Goal: Task Accomplishment & Management: Use online tool/utility

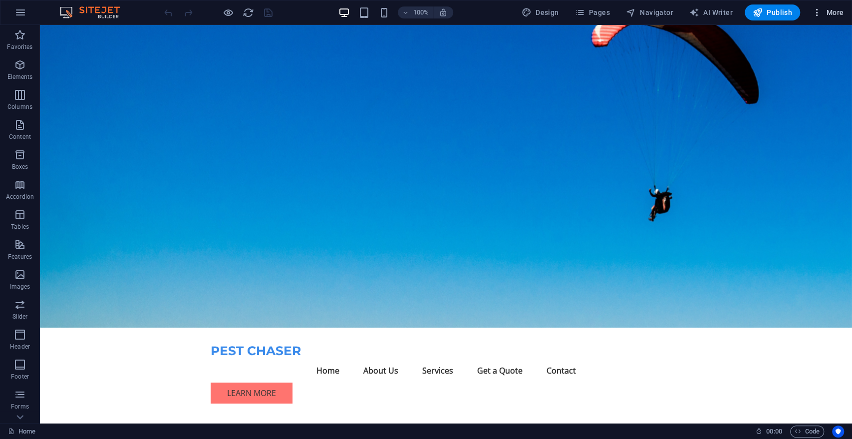
click at [834, 8] on span "More" at bounding box center [827, 12] width 31 height 10
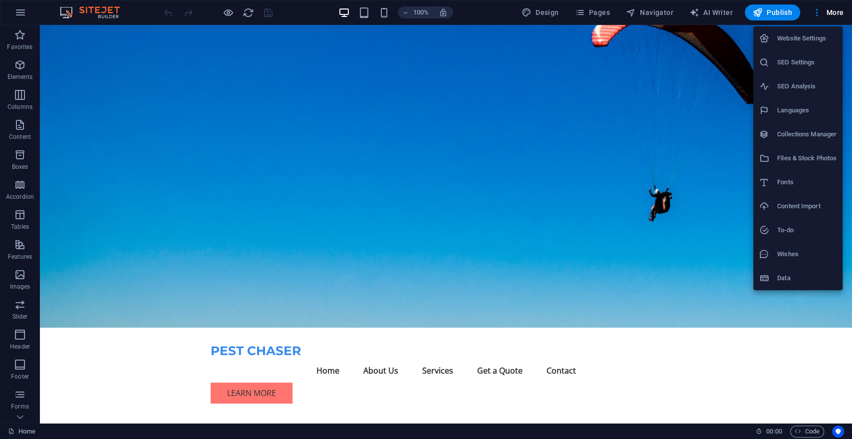
click at [548, 271] on div at bounding box center [426, 219] width 852 height 439
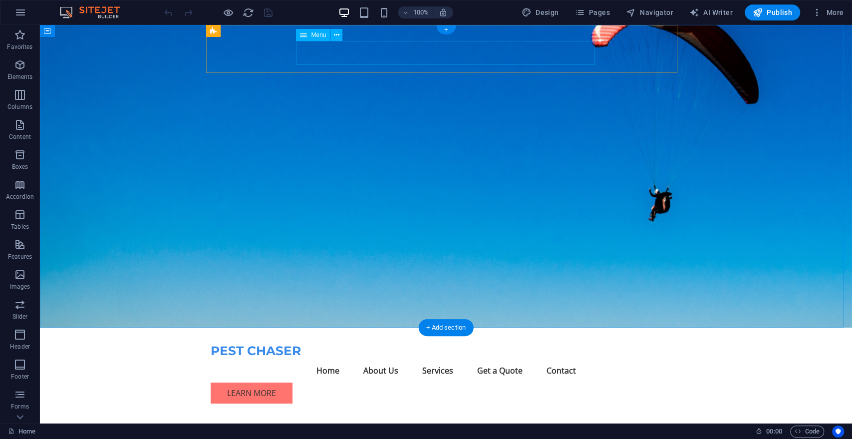
click at [439, 359] on nav "Home About Us Services Get a Quote Contact" at bounding box center [446, 371] width 471 height 24
select select
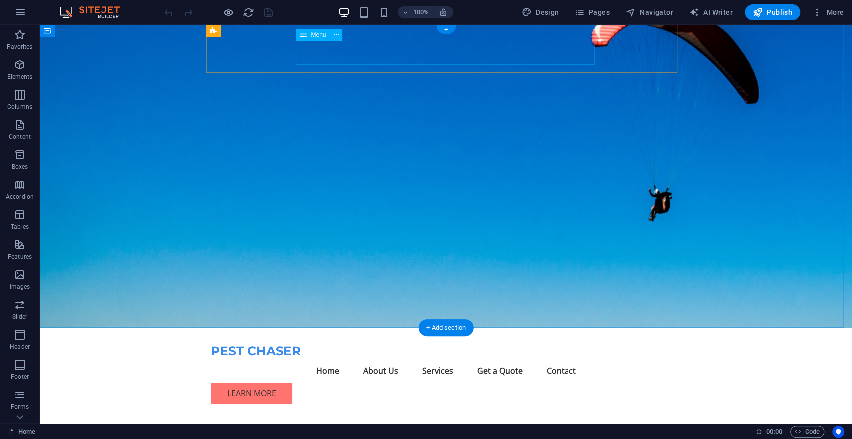
select select
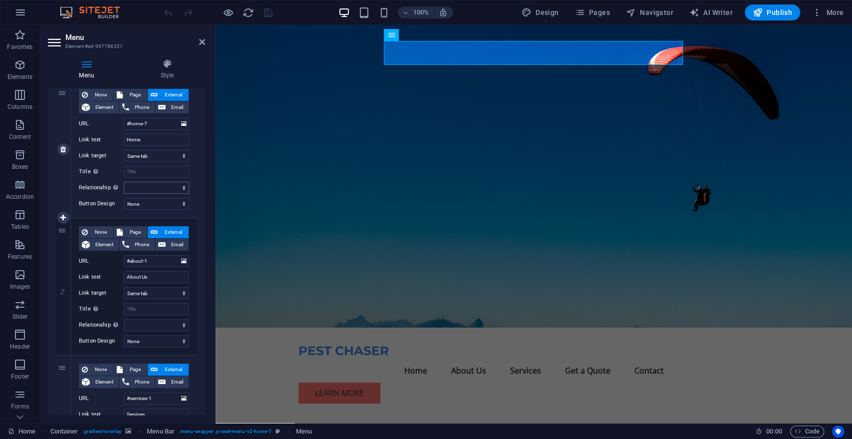
scroll to position [96, 0]
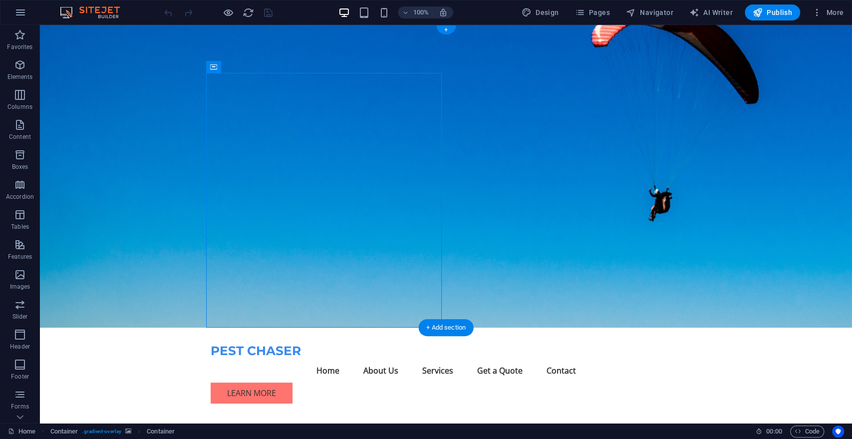
click at [544, 150] on figure at bounding box center [446, 176] width 812 height 303
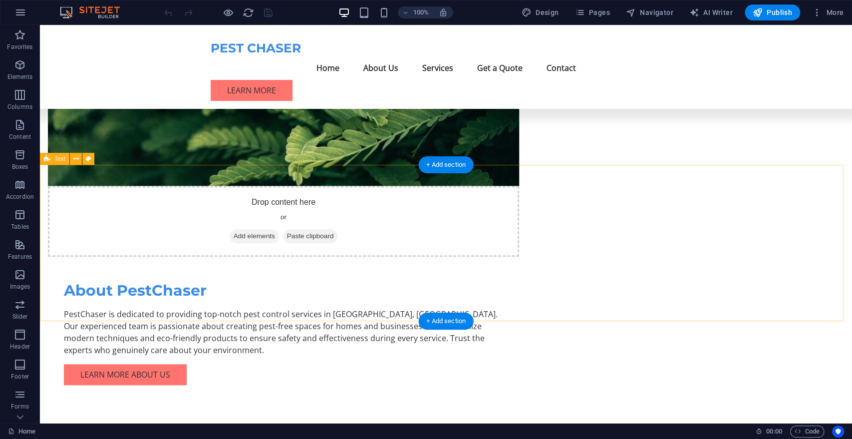
scroll to position [639, 0]
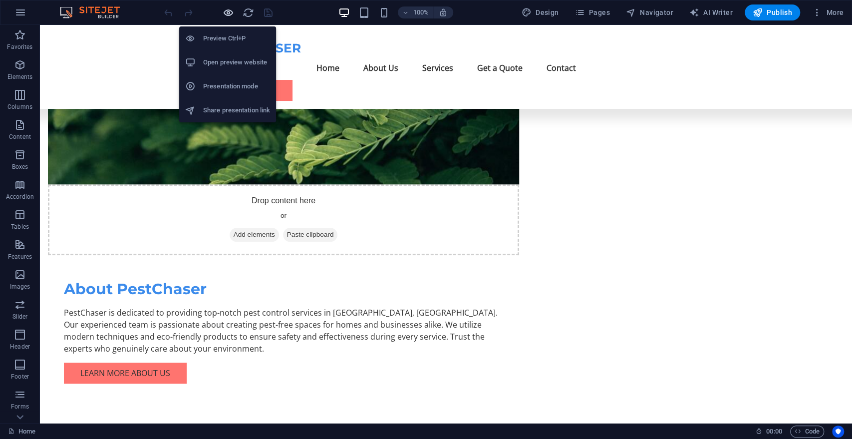
click at [230, 12] on icon "button" at bounding box center [228, 12] width 11 height 11
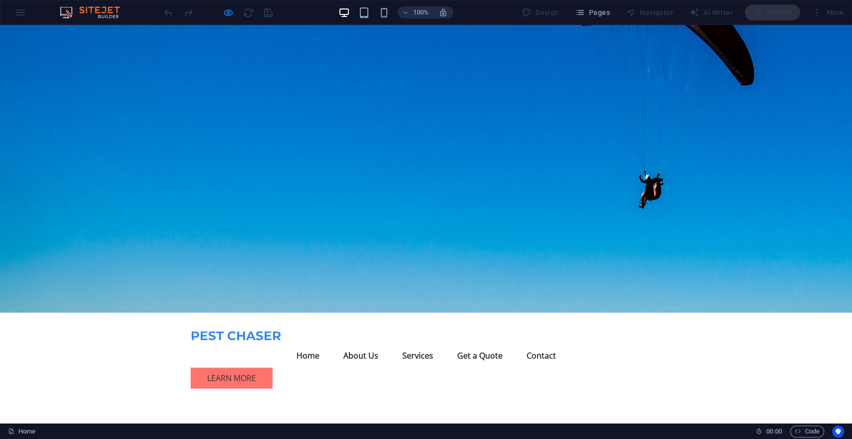
scroll to position [14, 0]
click at [703, 172] on div at bounding box center [426, 161] width 852 height 303
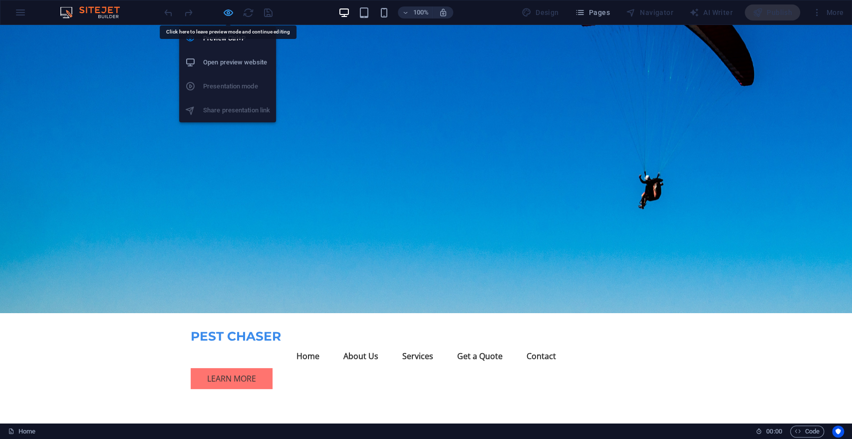
click at [227, 14] on icon "button" at bounding box center [228, 12] width 11 height 11
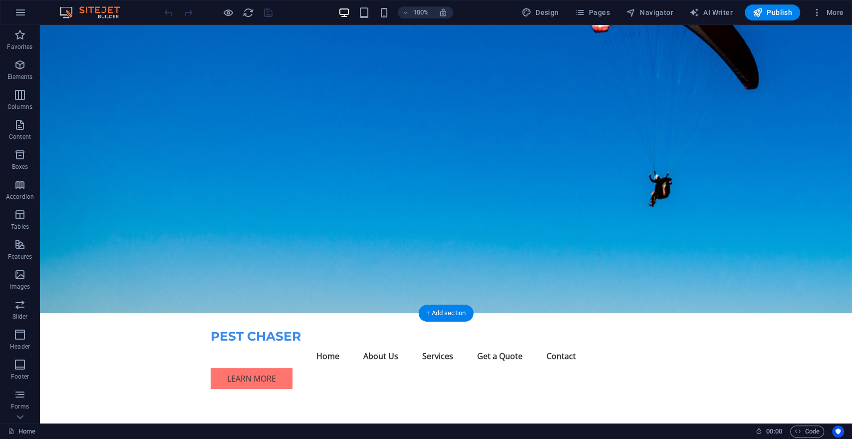
click at [601, 251] on figure at bounding box center [446, 161] width 812 height 303
select select "header"
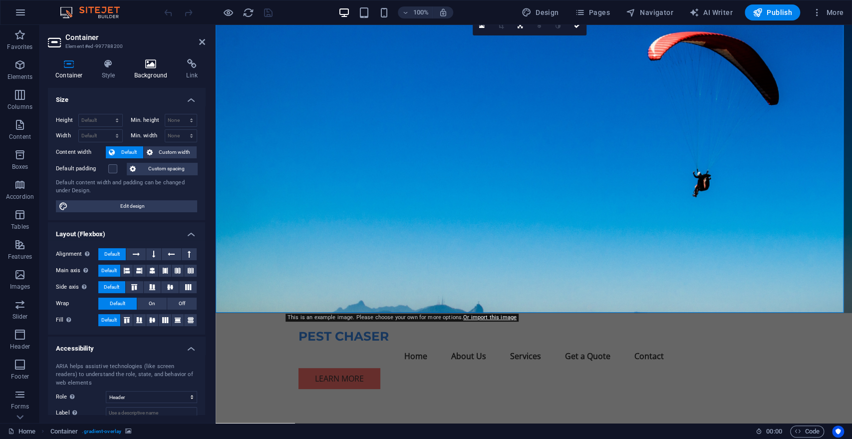
click at [148, 66] on icon at bounding box center [151, 64] width 48 height 10
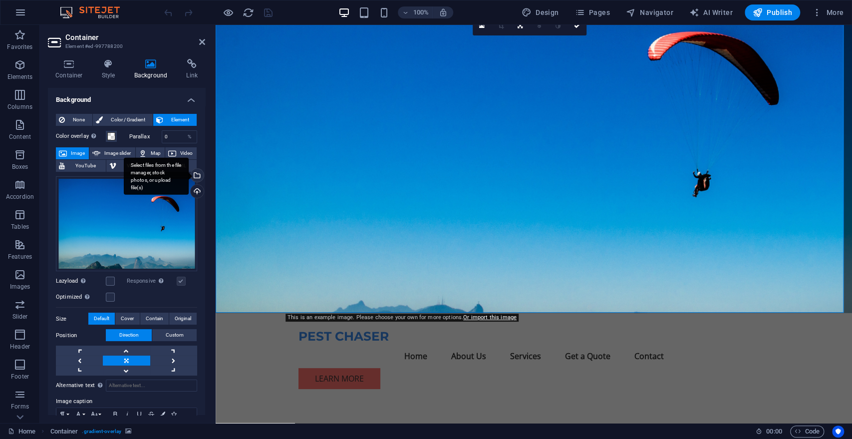
click at [196, 175] on div "Select files from the file manager, stock photos, or upload file(s)" at bounding box center [196, 176] width 15 height 15
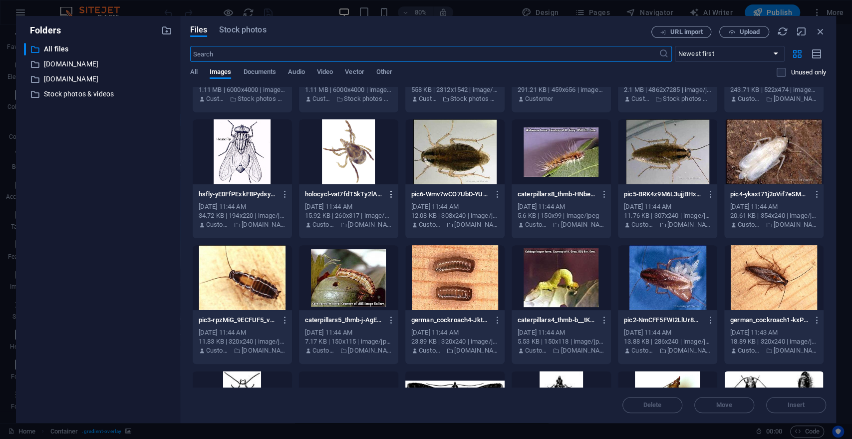
scroll to position [0, 0]
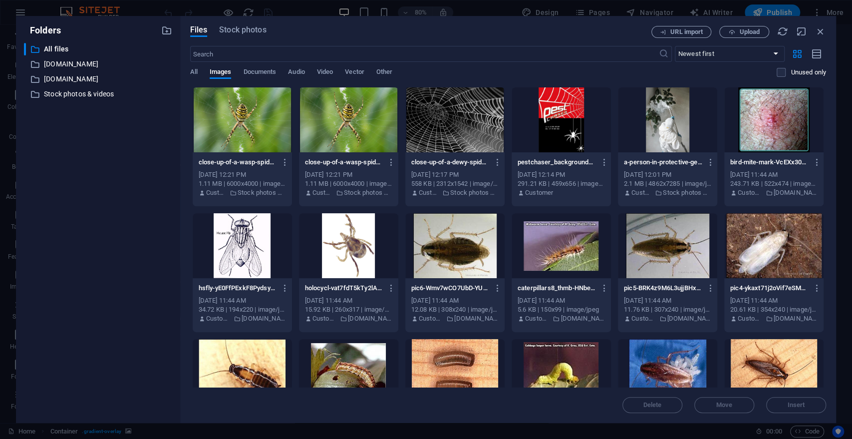
click at [367, 137] on div at bounding box center [348, 119] width 99 height 65
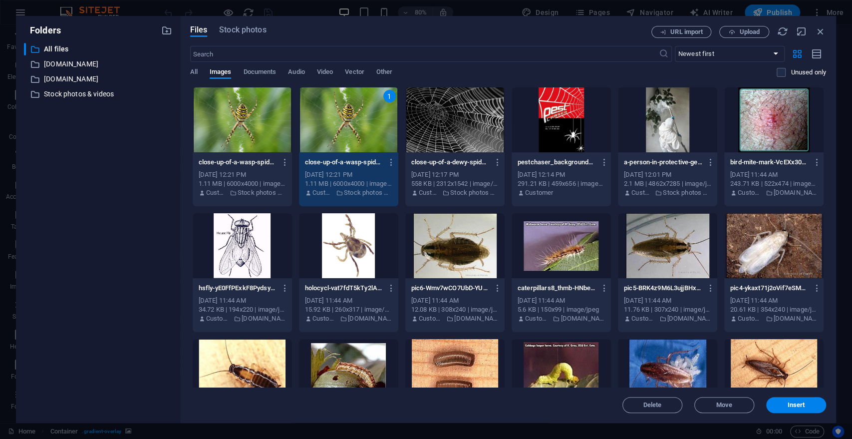
click at [367, 137] on div "1" at bounding box center [348, 119] width 99 height 65
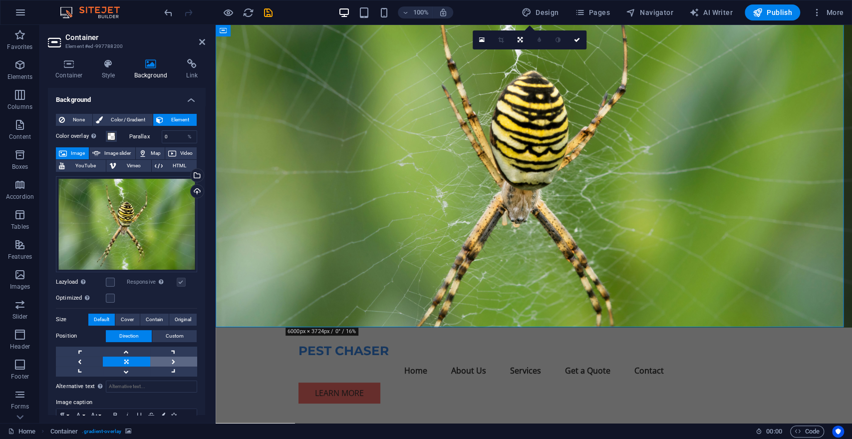
click at [173, 359] on link at bounding box center [173, 362] width 47 height 10
click at [576, 39] on icon at bounding box center [577, 40] width 6 height 6
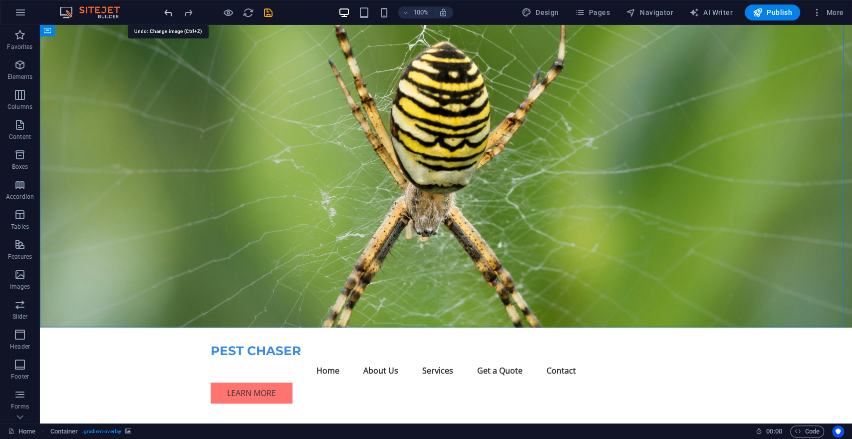
click at [170, 13] on icon "undo" at bounding box center [168, 12] width 11 height 11
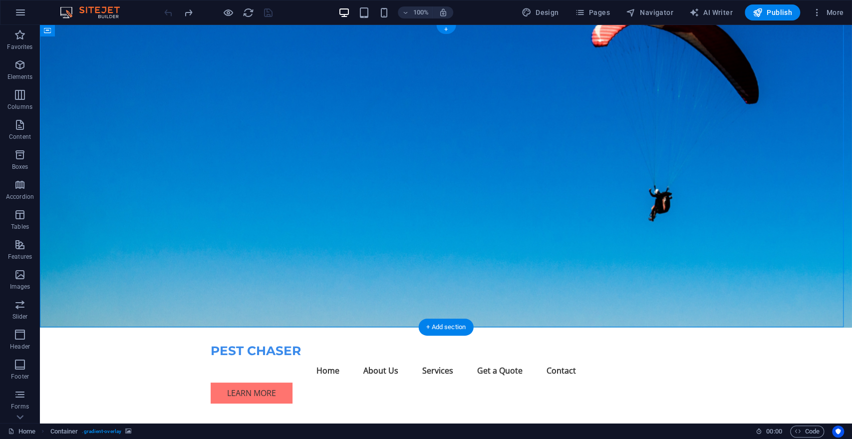
click at [540, 150] on figure at bounding box center [446, 176] width 812 height 303
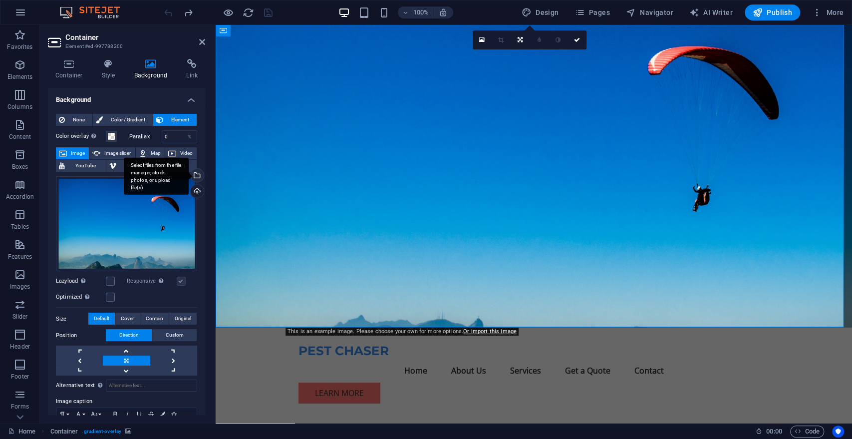
click at [196, 177] on div "Select files from the file manager, stock photos, or upload file(s)" at bounding box center [196, 176] width 15 height 15
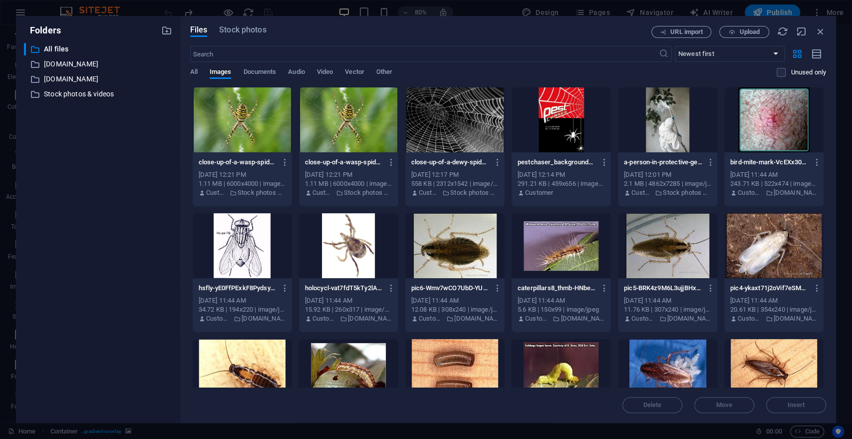
click at [559, 133] on div at bounding box center [561, 119] width 99 height 65
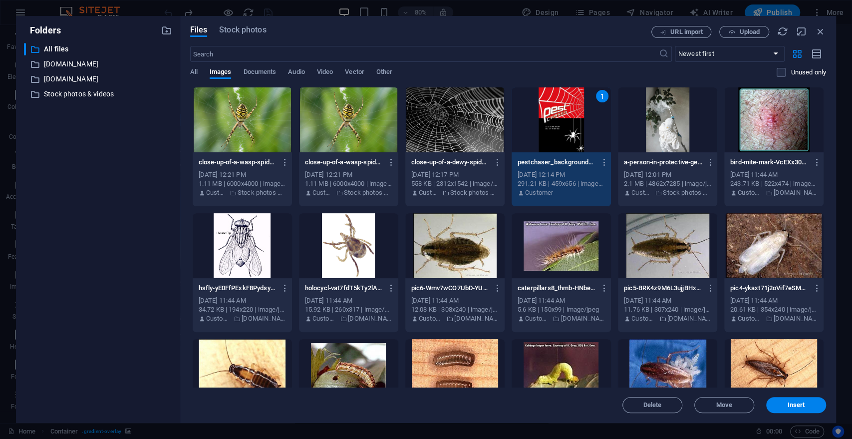
click at [559, 133] on div "1" at bounding box center [561, 119] width 99 height 65
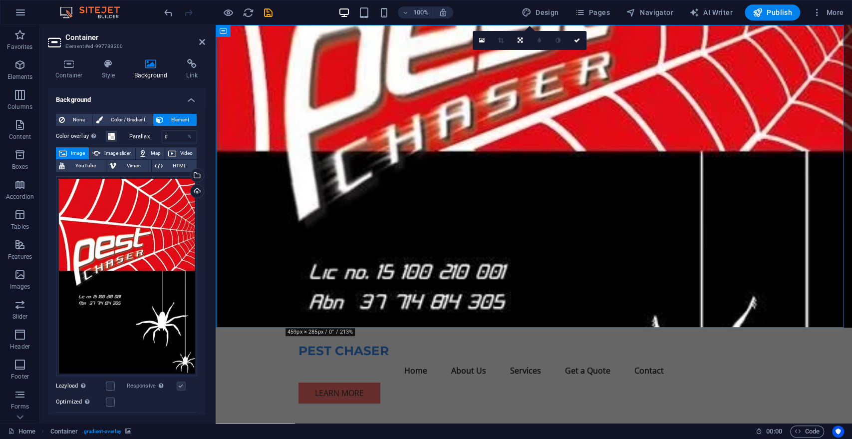
click at [583, 247] on figure at bounding box center [534, 176] width 637 height 303
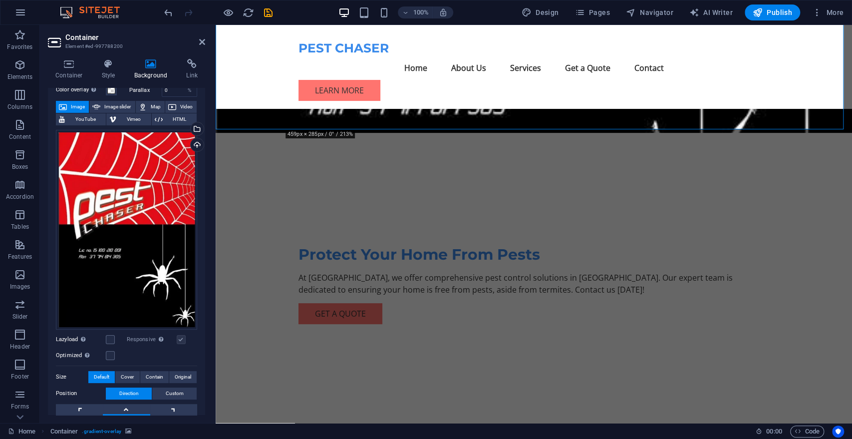
scroll to position [196, 0]
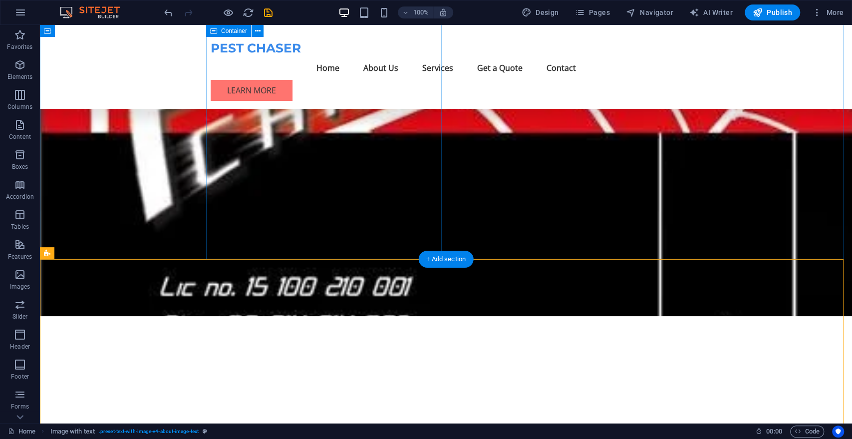
scroll to position [0, 0]
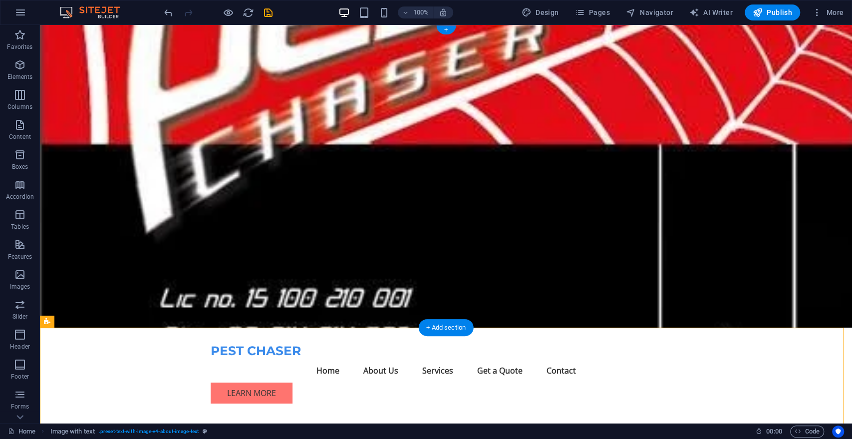
click at [131, 270] on figure at bounding box center [446, 176] width 812 height 303
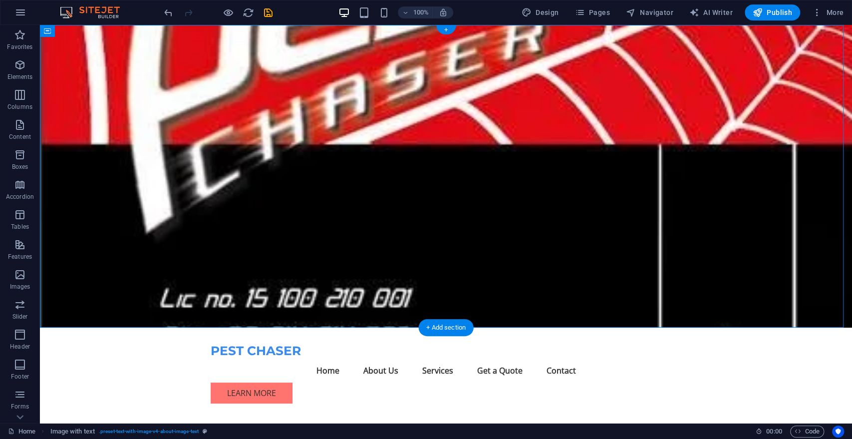
click at [131, 270] on figure at bounding box center [446, 176] width 812 height 303
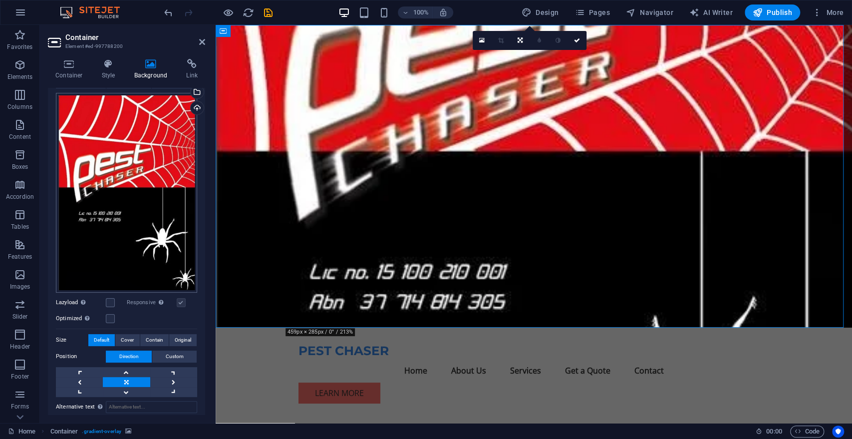
scroll to position [84, 0]
click at [167, 355] on span "Custom" at bounding box center [175, 356] width 18 height 12
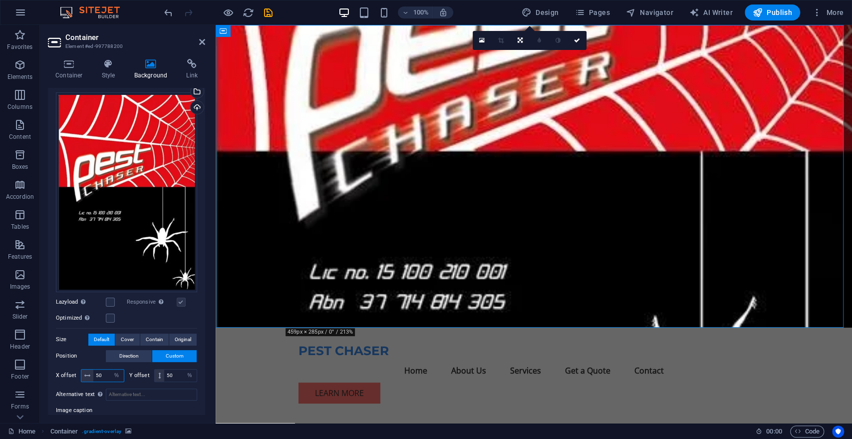
click at [103, 375] on input "50" at bounding box center [108, 376] width 30 height 12
type input "5"
type input "25"
click at [175, 372] on input "50" at bounding box center [180, 376] width 32 height 12
type input "5"
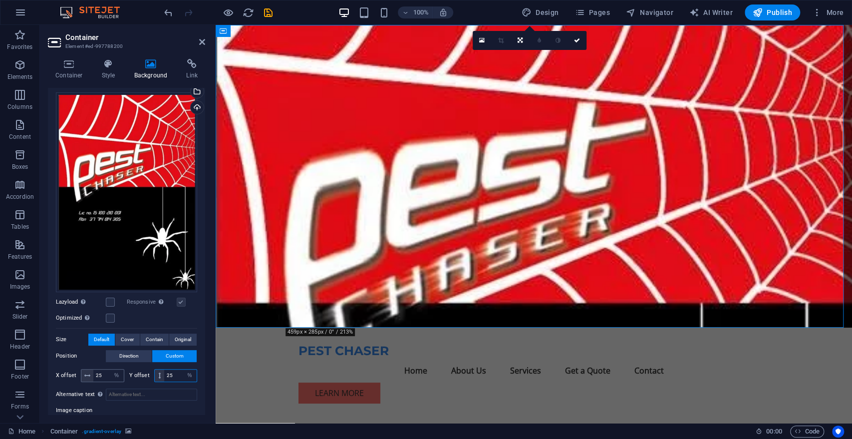
type input "25"
click at [104, 372] on input "25" at bounding box center [108, 376] width 30 height 12
type input "2"
type input "70"
click at [176, 371] on input "25" at bounding box center [180, 376] width 32 height 12
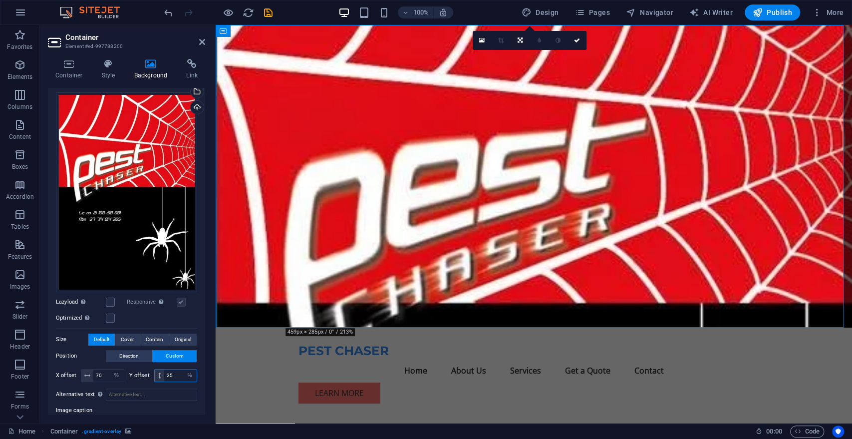
type input "2"
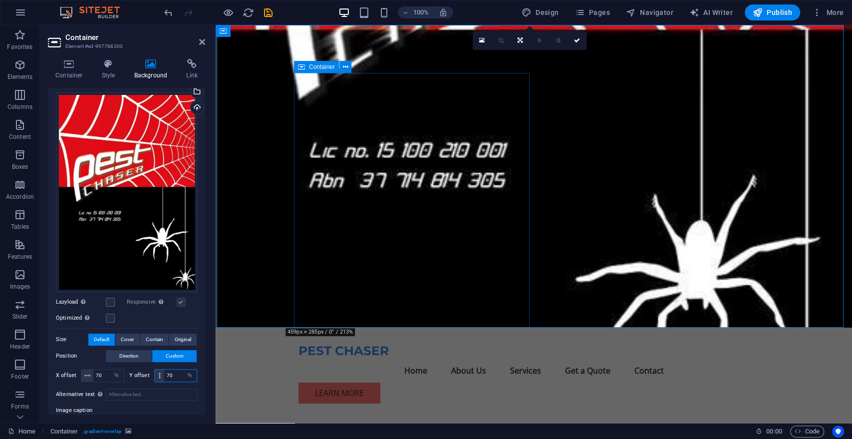
type input "70"
click at [103, 372] on input "70" at bounding box center [108, 376] width 30 height 12
type input "7"
type input "80"
click at [176, 372] on input "70" at bounding box center [180, 376] width 32 height 12
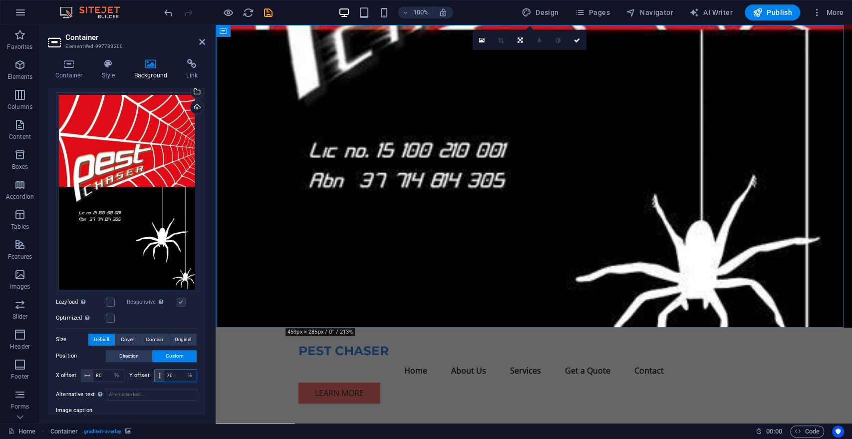
type input "7"
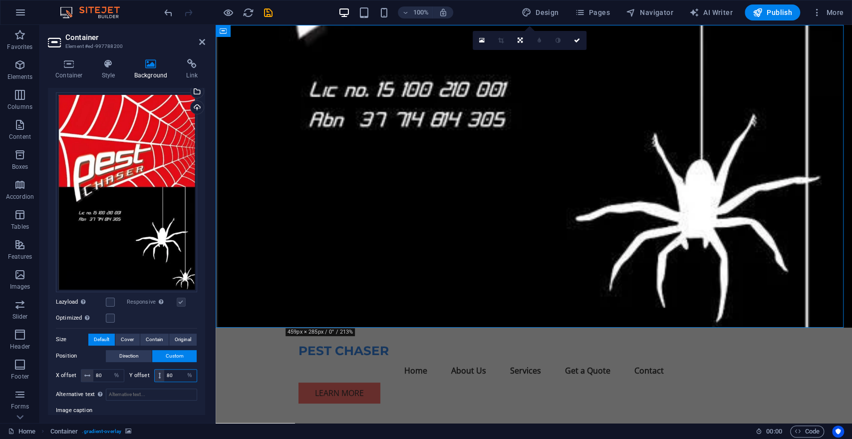
type input "80"
click at [153, 419] on div "Container Style Background Link Size Height Default px rem % vh vw Min. height …" at bounding box center [126, 237] width 173 height 372
click at [116, 399] on div "Alternative text The alternative text is used by devices that cannot display im…" at bounding box center [126, 428] width 141 height 88
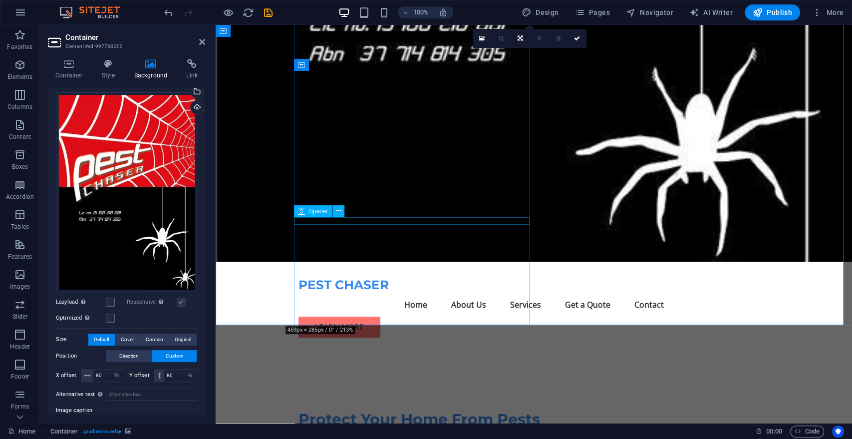
scroll to position [0, 0]
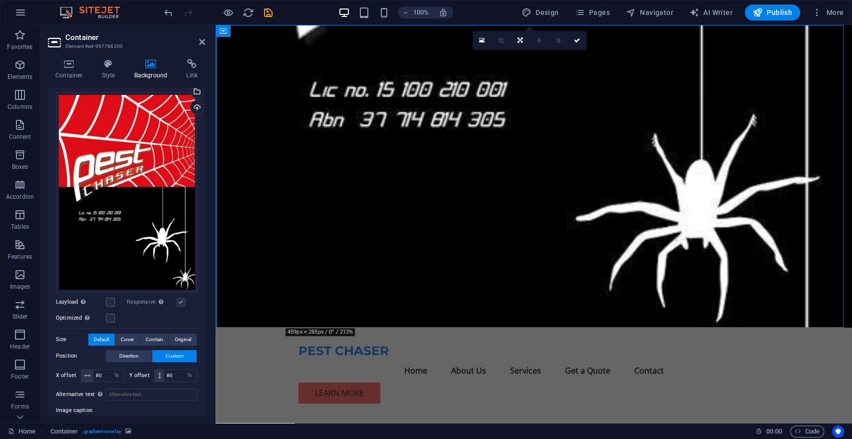
click at [256, 274] on figure at bounding box center [534, 176] width 637 height 303
click at [103, 373] on input "80" at bounding box center [108, 376] width 30 height 12
type input "8"
type input "10"
click at [176, 372] on input "80" at bounding box center [180, 376] width 32 height 12
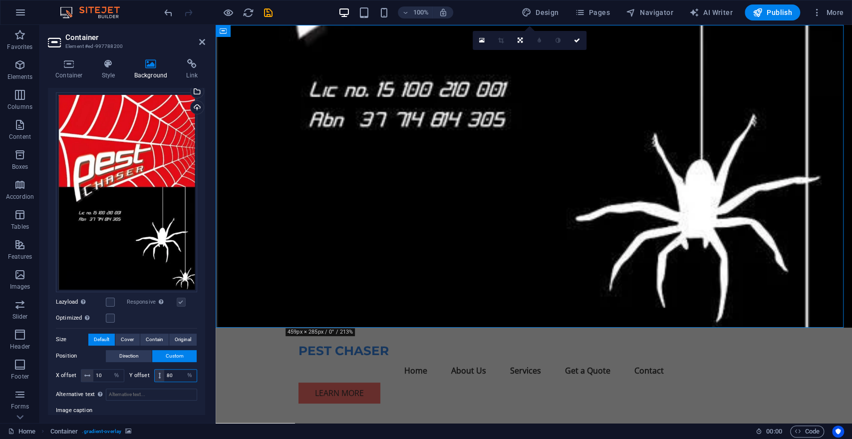
type input "8"
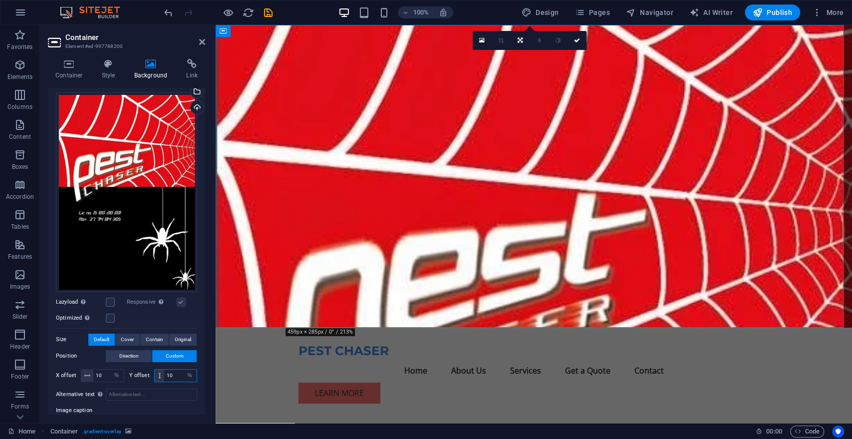
type input "10"
click at [104, 374] on input "10" at bounding box center [108, 376] width 30 height 12
type input "15"
click at [175, 372] on input "10" at bounding box center [180, 376] width 32 height 12
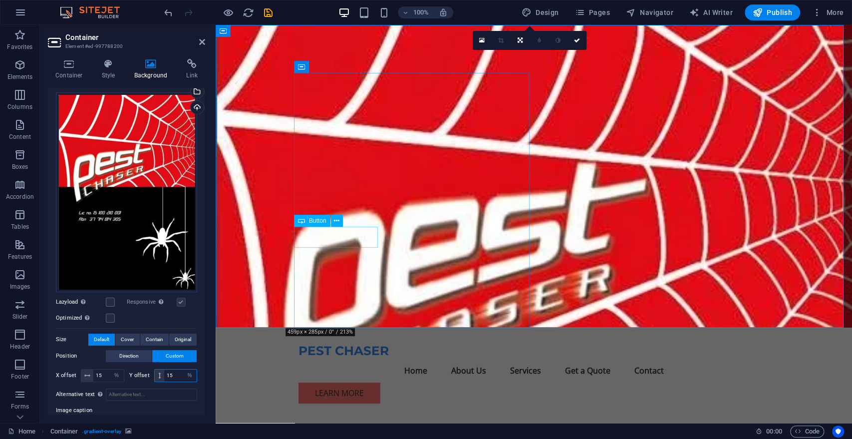
type input "15"
click at [101, 373] on input "15" at bounding box center [108, 376] width 30 height 12
type input "1"
type input "20"
click at [176, 374] on input "15" at bounding box center [180, 376] width 32 height 12
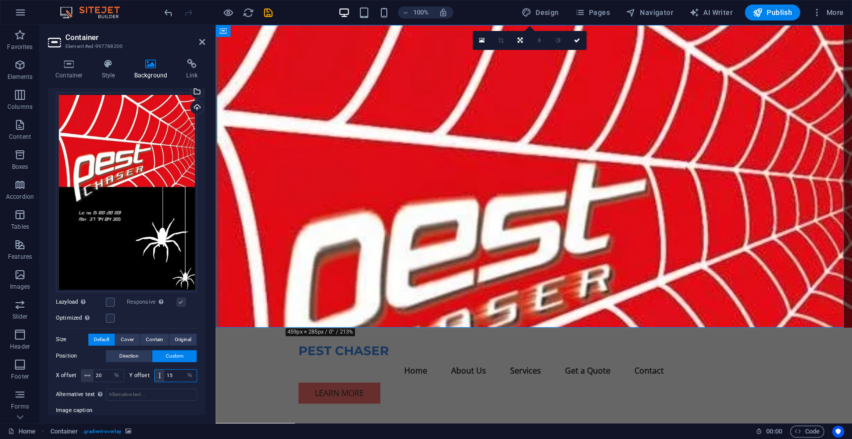
type input "1"
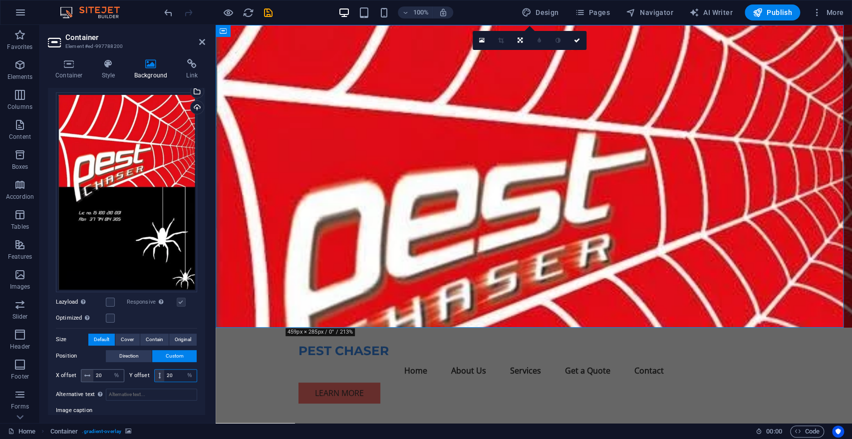
type input "20"
click at [104, 375] on input "20" at bounding box center [108, 376] width 30 height 12
type input "25"
click at [176, 370] on input "20" at bounding box center [180, 376] width 32 height 12
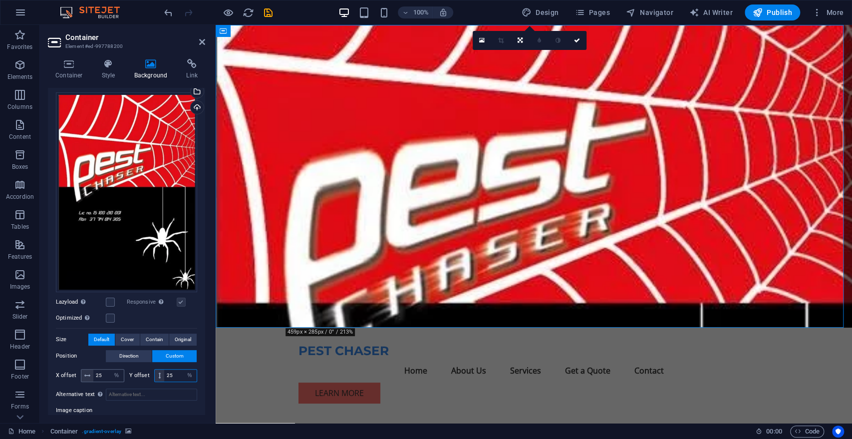
type input "25"
click at [104, 372] on input "25" at bounding box center [108, 376] width 30 height 12
type input "2"
type input "30"
click at [174, 371] on input "25" at bounding box center [180, 376] width 32 height 12
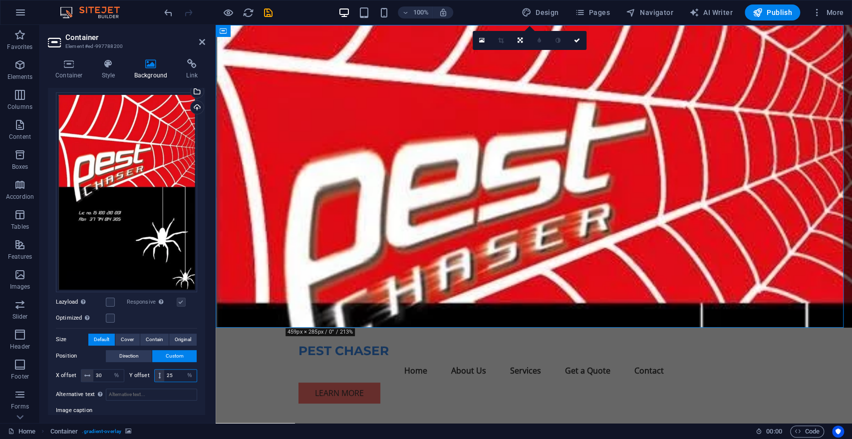
type input "2"
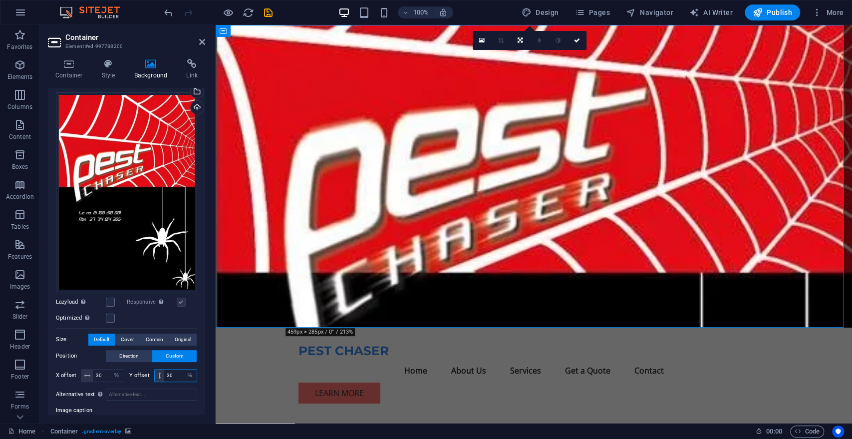
drag, startPoint x: 181, startPoint y: 375, endPoint x: 174, endPoint y: 373, distance: 7.9
click at [174, 373] on div "30 px rem % vh vw" at bounding box center [175, 375] width 43 height 13
click at [174, 373] on input "30" at bounding box center [180, 376] width 32 height 12
type input "3"
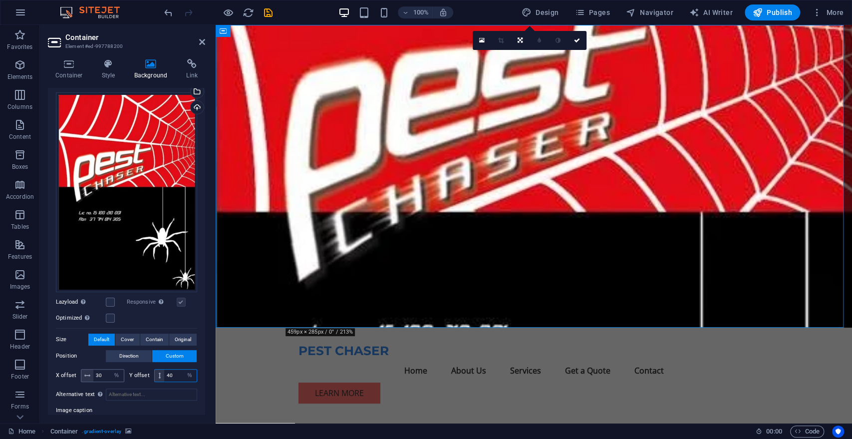
type input "40"
click at [104, 372] on input "30" at bounding box center [108, 376] width 30 height 12
type input "3"
type input "40"
click at [147, 423] on div "Home Container . gradient-overlay 00 : 00 Code" at bounding box center [426, 431] width 852 height 16
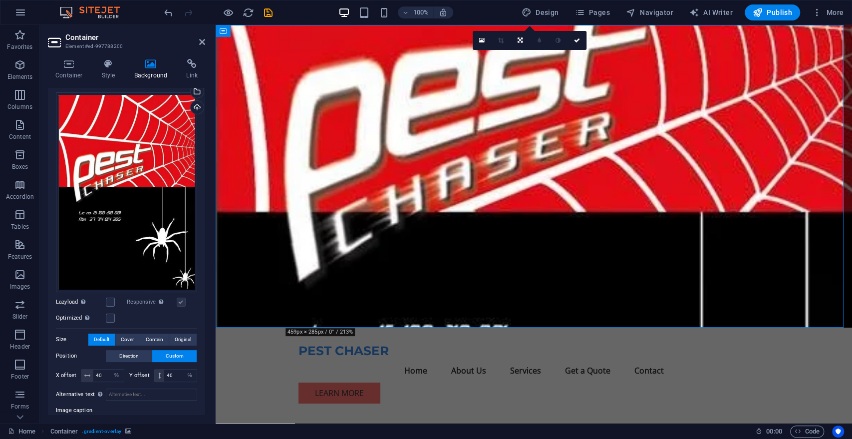
click at [752, 127] on figure at bounding box center [534, 176] width 637 height 303
click at [158, 337] on span "Contain" at bounding box center [154, 340] width 17 height 12
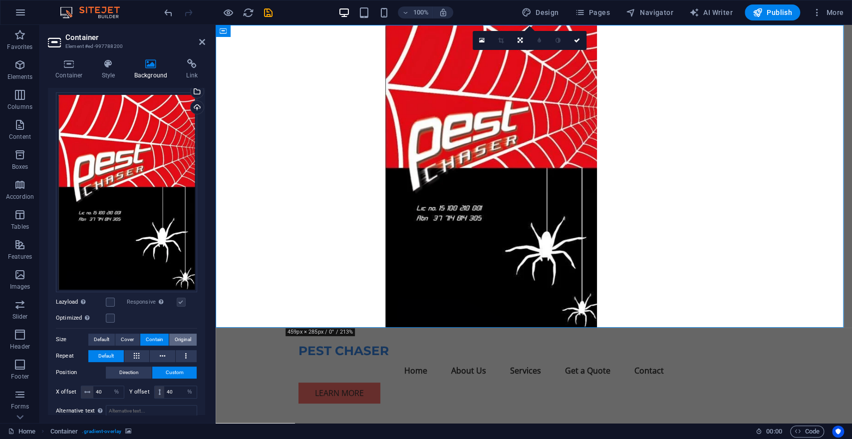
click at [182, 335] on span "Original" at bounding box center [183, 340] width 16 height 12
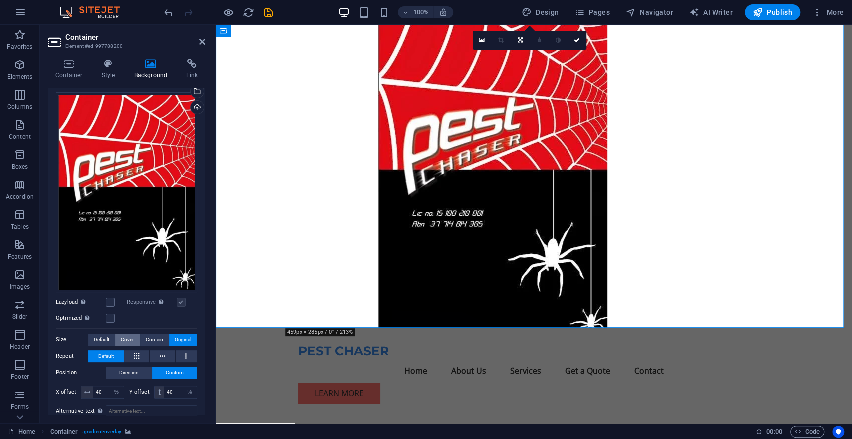
click at [128, 337] on span "Cover" at bounding box center [127, 340] width 13 height 12
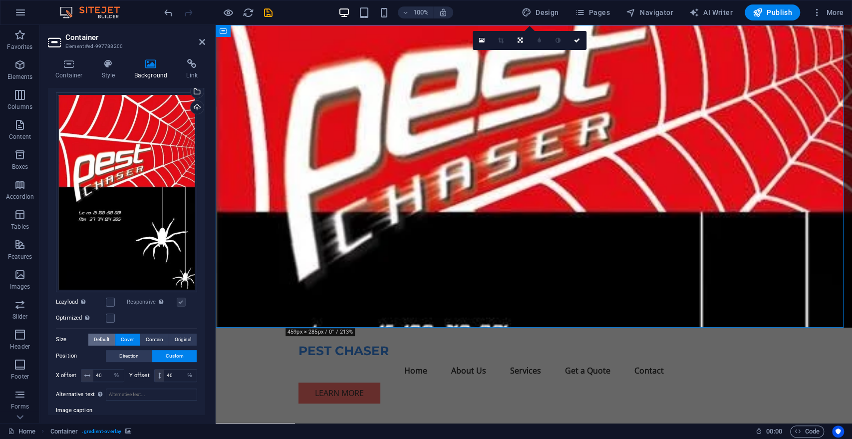
click at [102, 336] on span "Default" at bounding box center [101, 340] width 15 height 12
click at [132, 334] on span "Cover" at bounding box center [127, 340] width 13 height 12
click at [188, 374] on select "px rem % vh vw" at bounding box center [190, 376] width 14 height 12
click at [183, 370] on select "px rem % vh vw" at bounding box center [190, 376] width 14 height 12
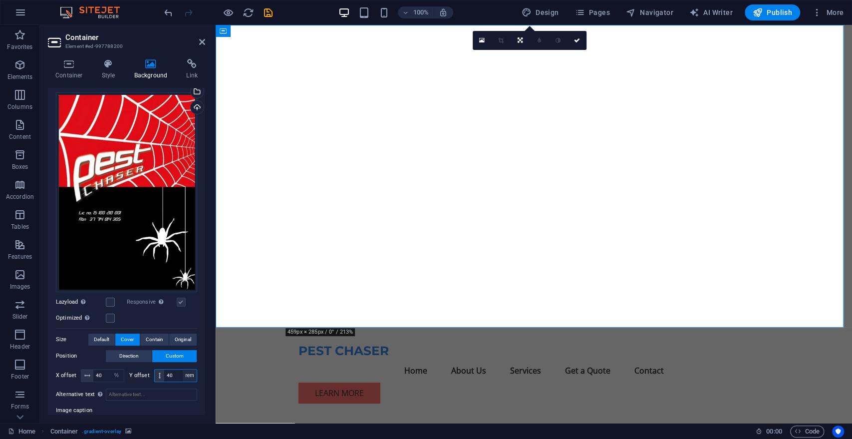
click at [187, 372] on select "px rem % vh vw" at bounding box center [190, 376] width 14 height 12
click at [183, 370] on select "px rem % vh vw" at bounding box center [190, 376] width 14 height 12
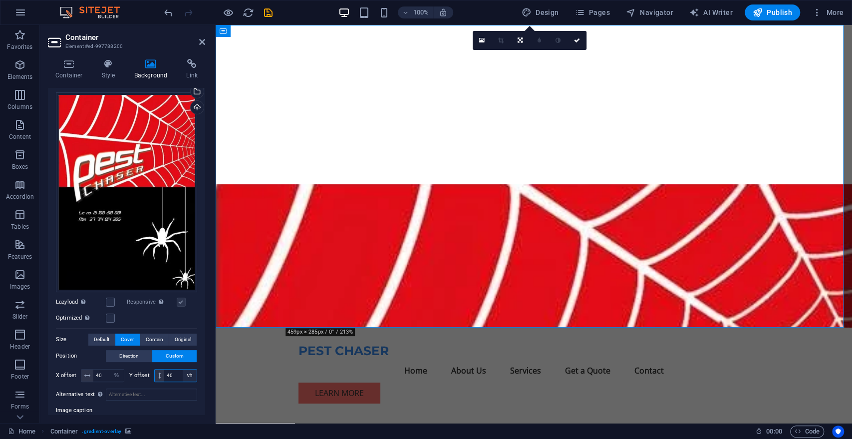
click at [191, 372] on select "px rem % vh vw" at bounding box center [190, 376] width 14 height 12
click at [183, 370] on select "px rem % vh vw" at bounding box center [190, 376] width 14 height 12
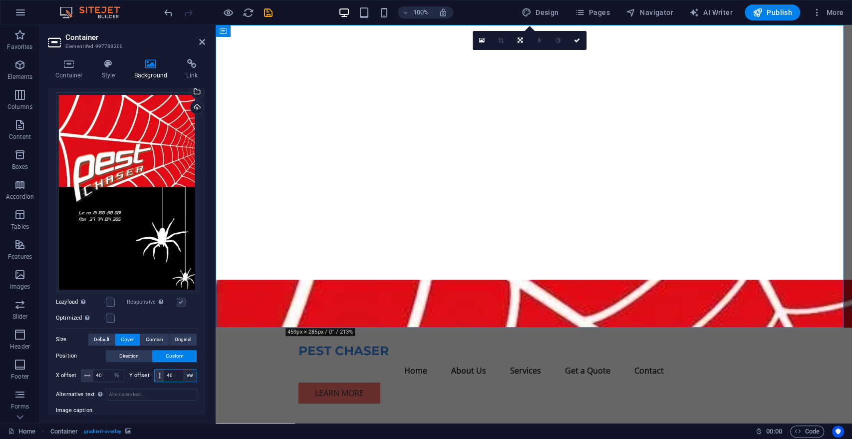
click at [191, 373] on select "px rem % vh vw" at bounding box center [190, 376] width 14 height 12
select select "rem"
click at [183, 370] on select "px rem % vh vw" at bounding box center [190, 376] width 14 height 12
type input "36"
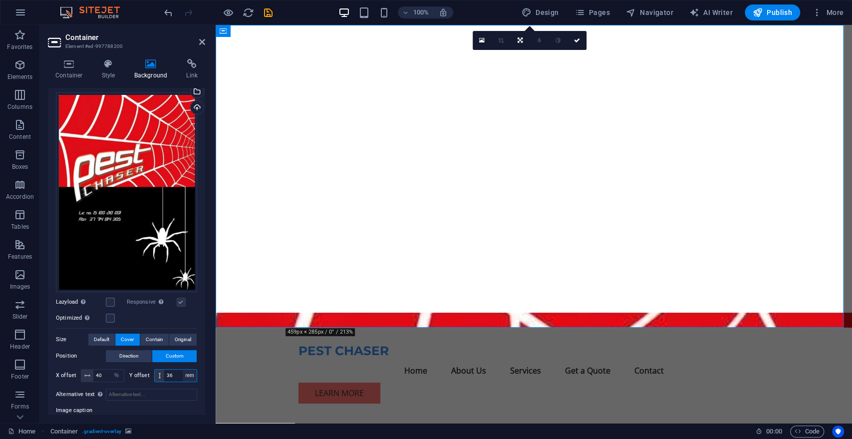
click at [193, 373] on select "px rem % vh vw" at bounding box center [190, 376] width 14 height 12
select select "%"
click at [183, 370] on select "px rem % vh vw" at bounding box center [190, 376] width 14 height 12
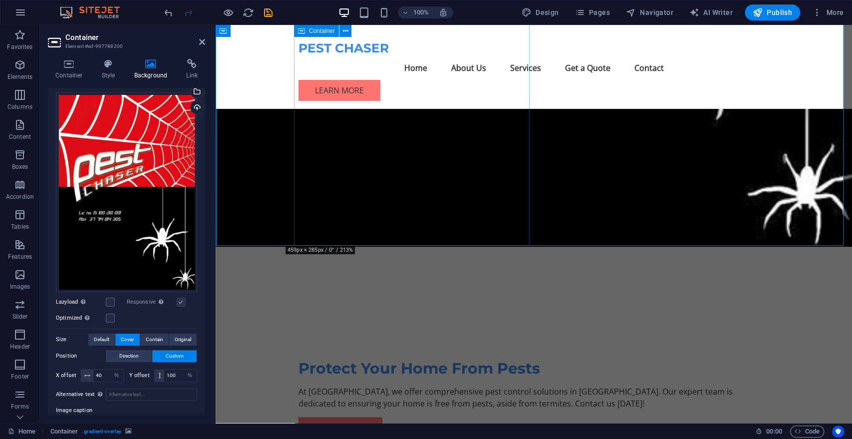
scroll to position [81, 0]
click at [160, 371] on span at bounding box center [159, 376] width 9 height 12
drag, startPoint x: 160, startPoint y: 371, endPoint x: 176, endPoint y: 373, distance: 16.2
click at [176, 373] on div "100 px rem % vh vw" at bounding box center [175, 375] width 43 height 13
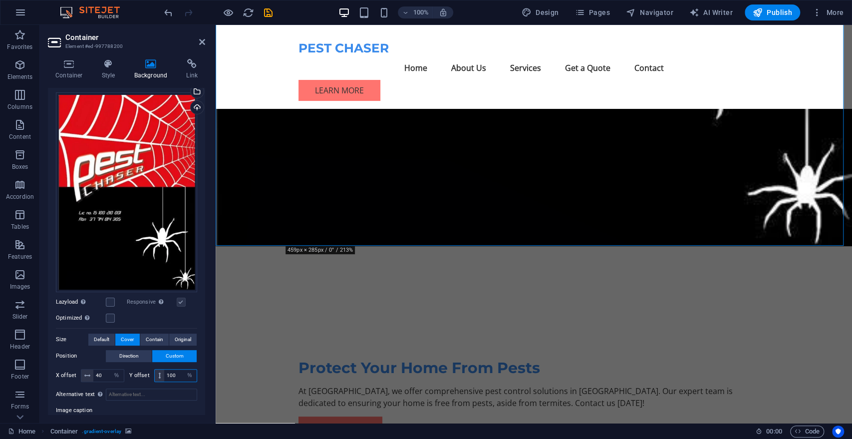
click at [176, 373] on input "100" at bounding box center [180, 376] width 32 height 12
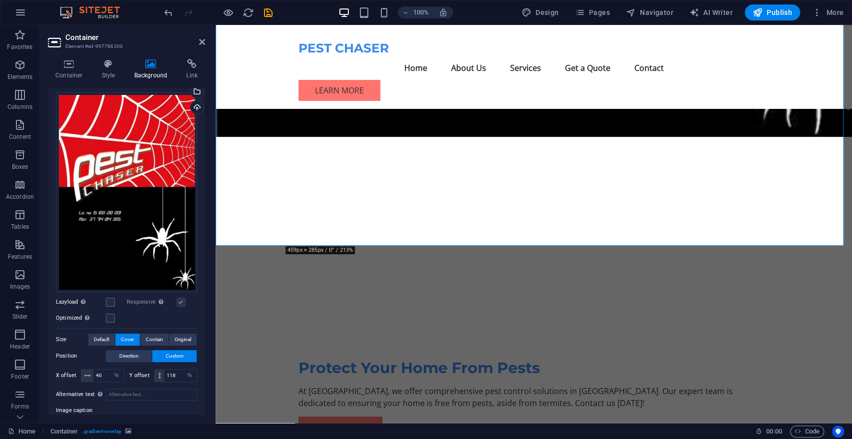
scroll to position [0, 0]
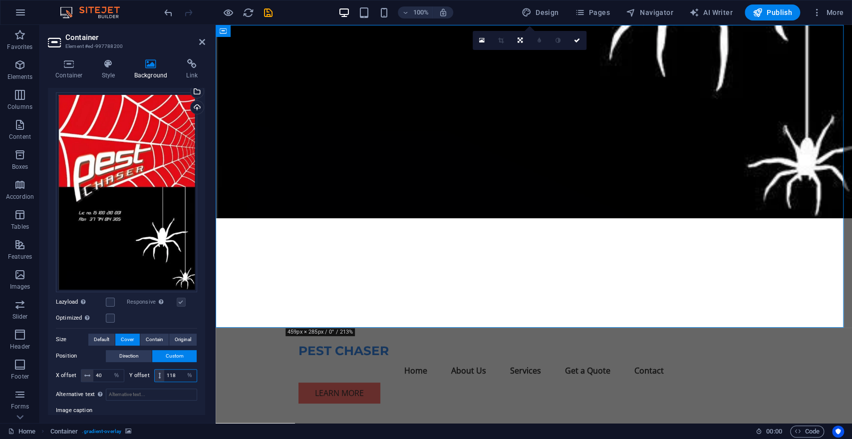
click at [177, 371] on input "118" at bounding box center [180, 376] width 32 height 12
type input "1"
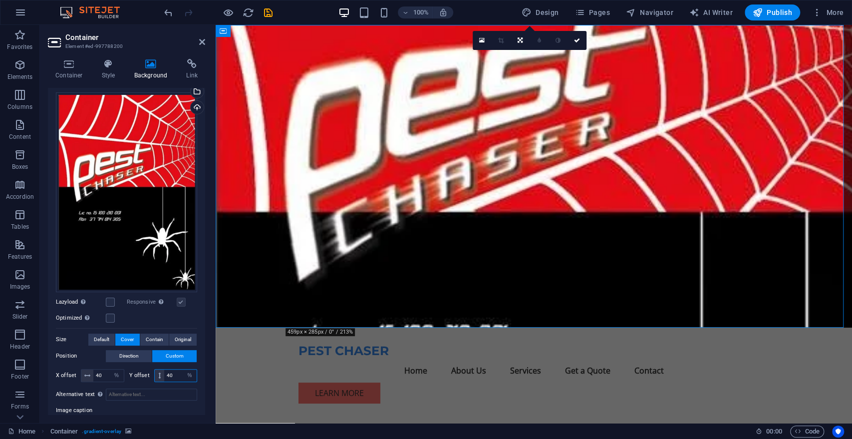
type input "40"
click at [181, 422] on div "Container Style Background Link Size Height Default px rem % vh vw Min. height …" at bounding box center [126, 237] width 173 height 372
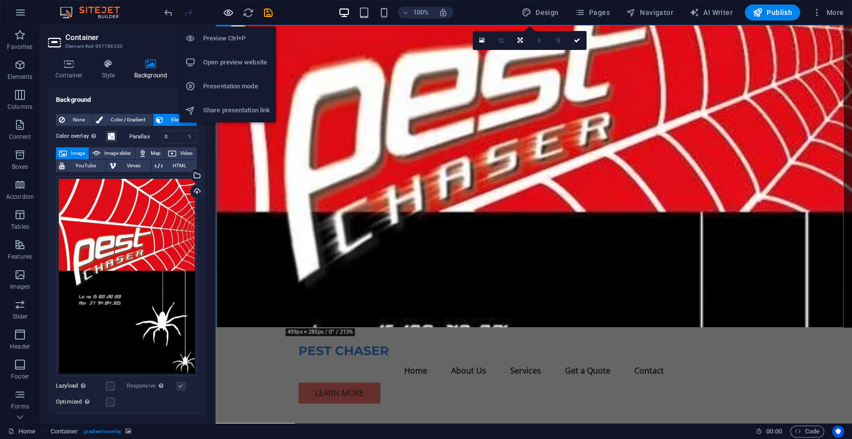
click at [231, 13] on icon "button" at bounding box center [228, 12] width 11 height 11
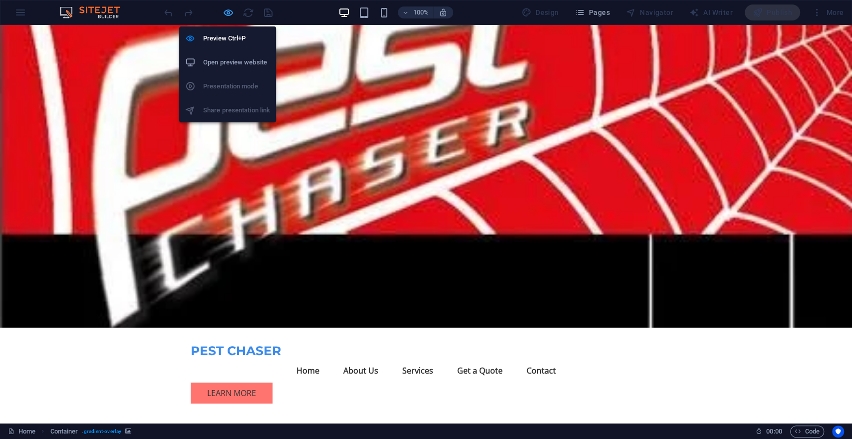
click at [225, 12] on icon "button" at bounding box center [228, 12] width 11 height 11
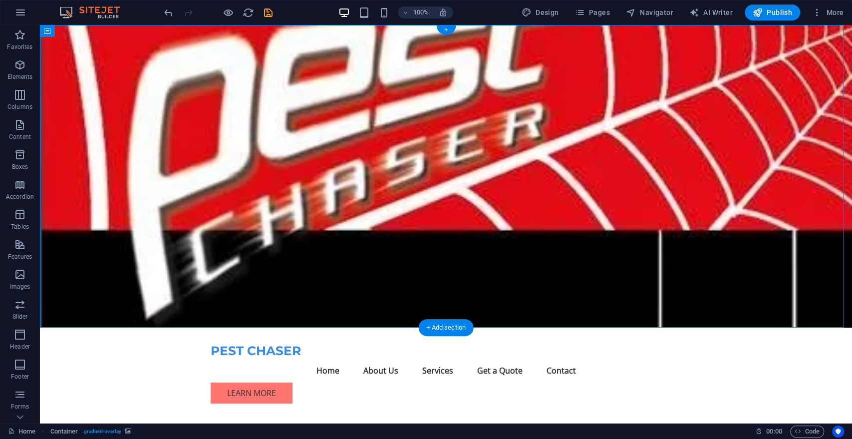
click at [617, 199] on figure at bounding box center [446, 176] width 812 height 303
select select "%"
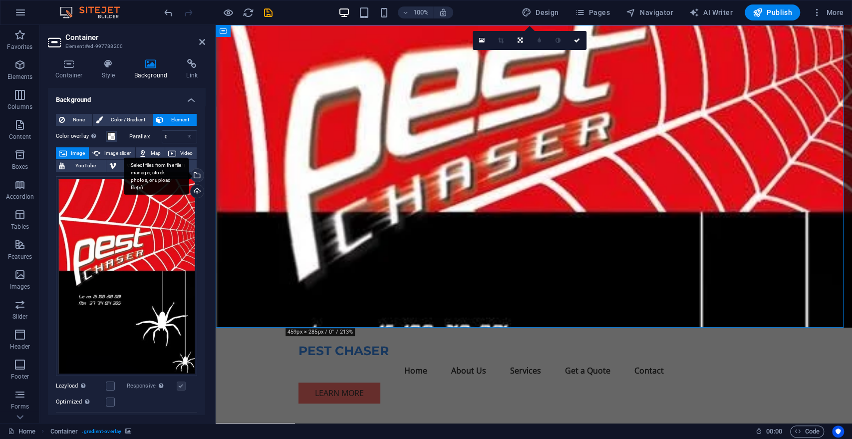
click at [196, 174] on div "Select files from the file manager, stock photos, or upload file(s)" at bounding box center [196, 176] width 15 height 15
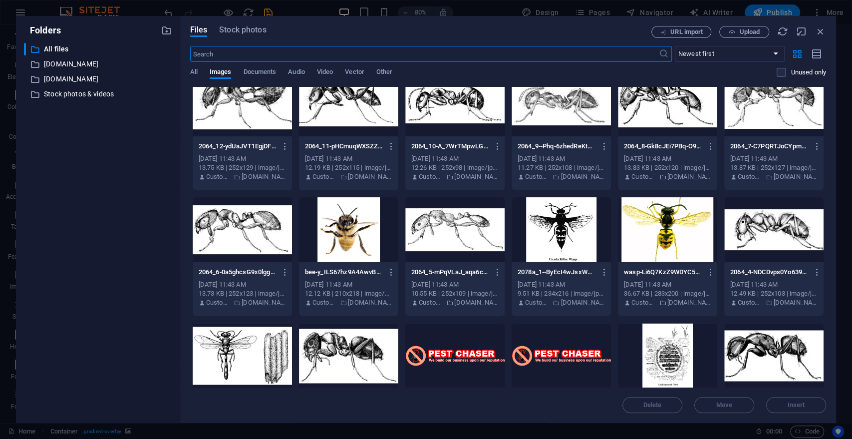
scroll to position [930, 0]
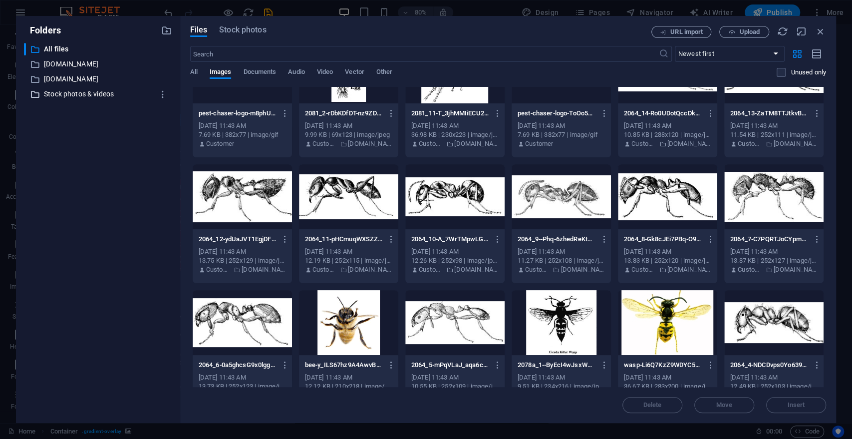
click at [104, 92] on p "Stock photos & videos" at bounding box center [99, 93] width 110 height 11
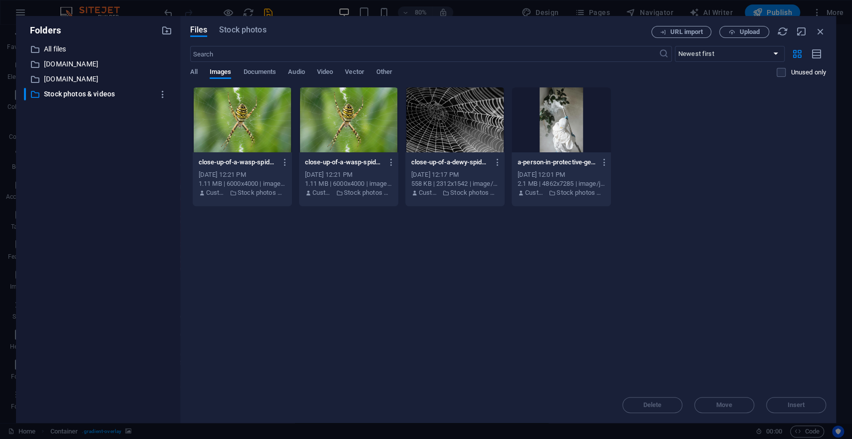
click at [569, 133] on div at bounding box center [561, 119] width 99 height 65
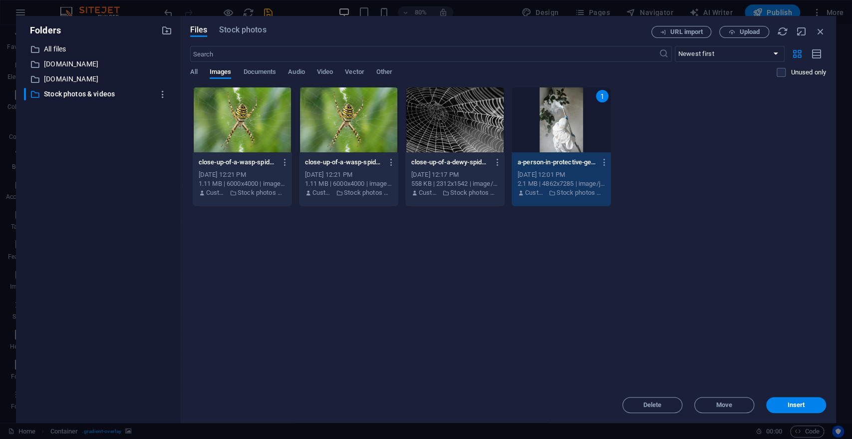
click at [569, 133] on div "1" at bounding box center [561, 119] width 99 height 65
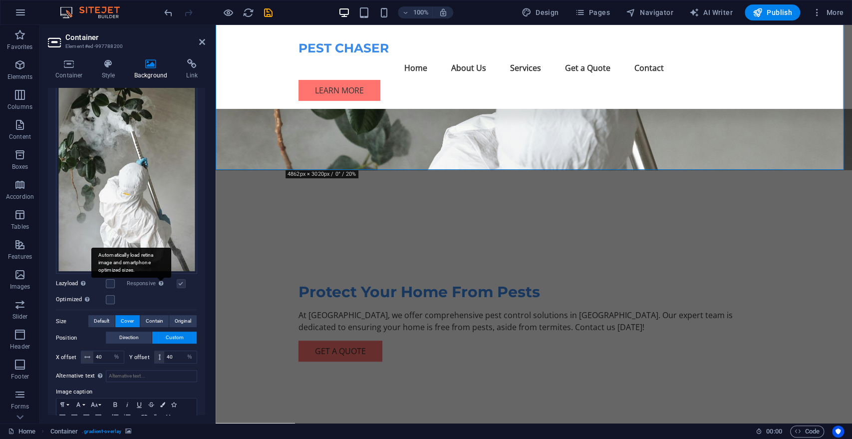
scroll to position [112, 0]
click at [101, 353] on input "40" at bounding box center [108, 357] width 30 height 12
click at [190, 354] on select "px rem % vh vw" at bounding box center [190, 357] width 14 height 12
click at [183, 351] on select "px rem % vh vw" at bounding box center [190, 357] width 14 height 12
click at [177, 357] on input "40" at bounding box center [180, 357] width 32 height 12
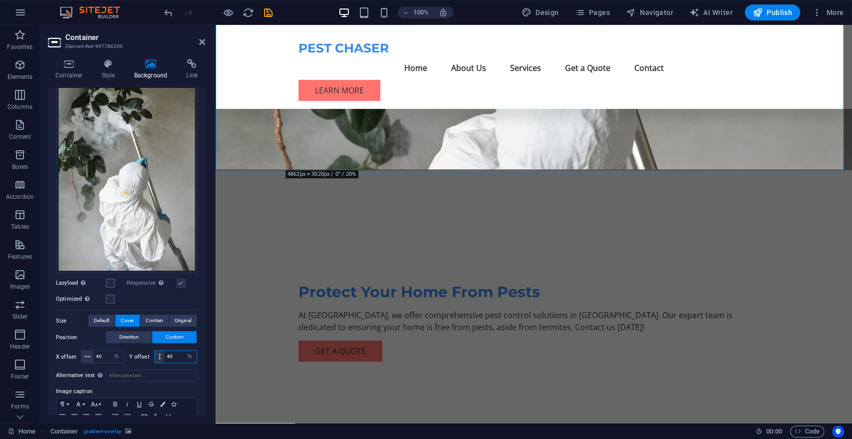
type input "4"
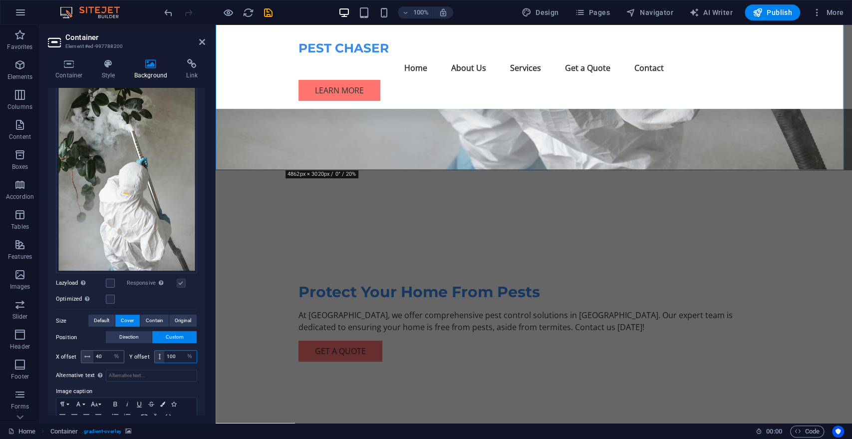
type input "100"
click at [103, 355] on input "40" at bounding box center [108, 357] width 30 height 12
type input "4"
type input "100"
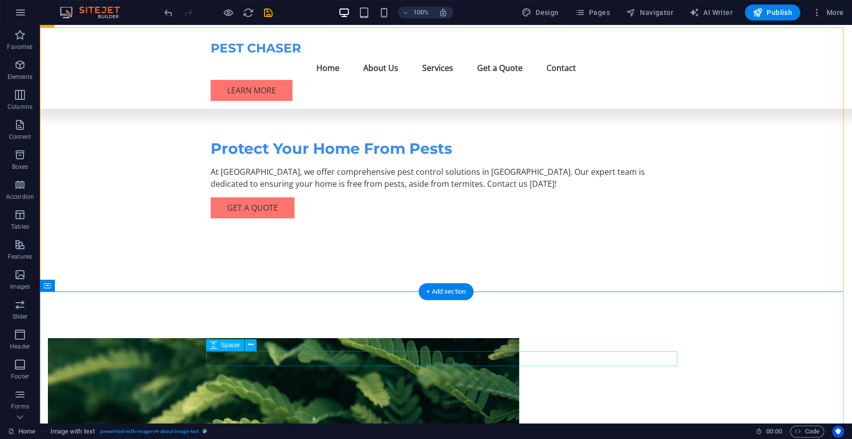
scroll to position [302, 0]
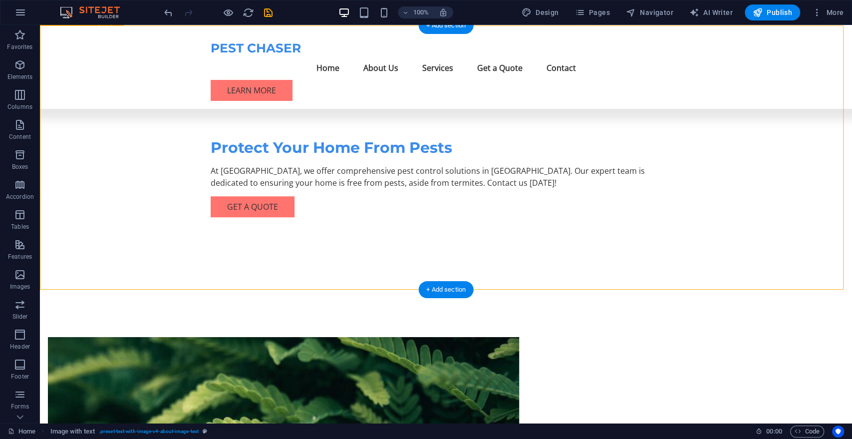
click at [341, 337] on figure at bounding box center [283, 429] width 471 height 184
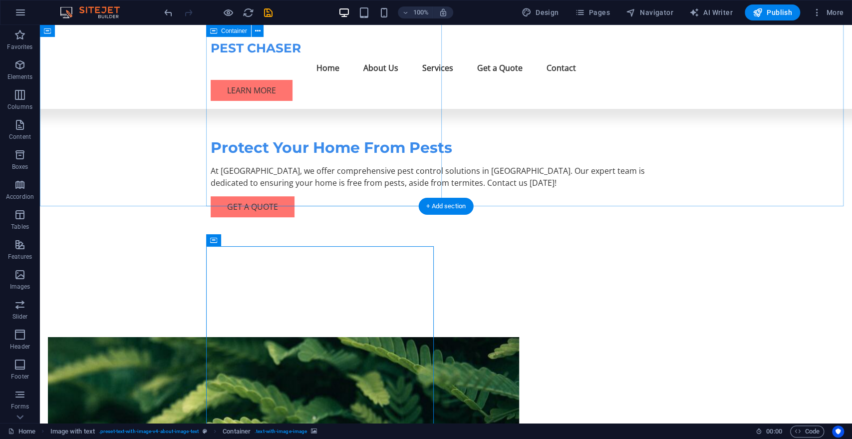
scroll to position [0, 0]
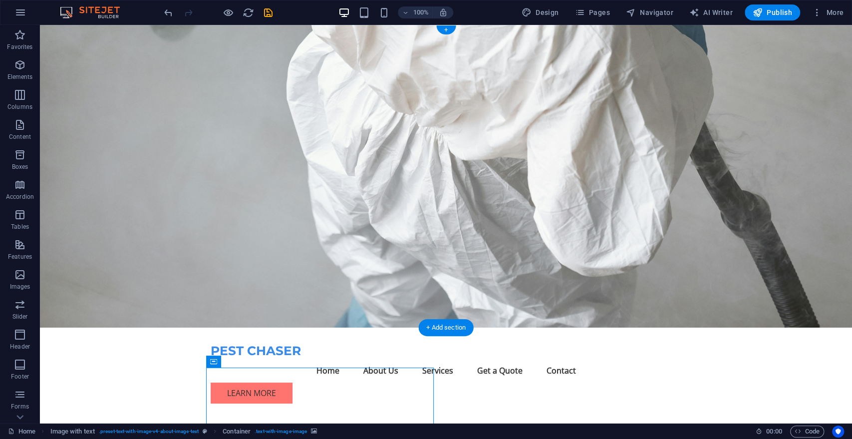
click at [559, 158] on figure at bounding box center [446, 176] width 812 height 303
select select "%"
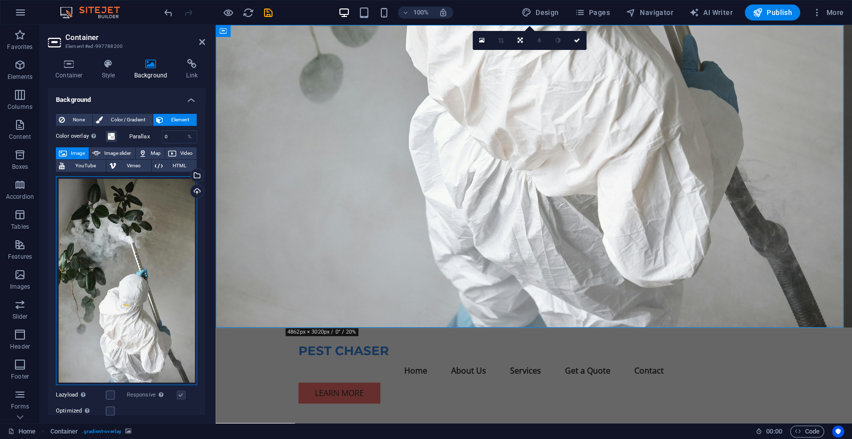
click at [128, 318] on div "Drag files here, click to choose files or select files from Files or our free s…" at bounding box center [126, 280] width 141 height 209
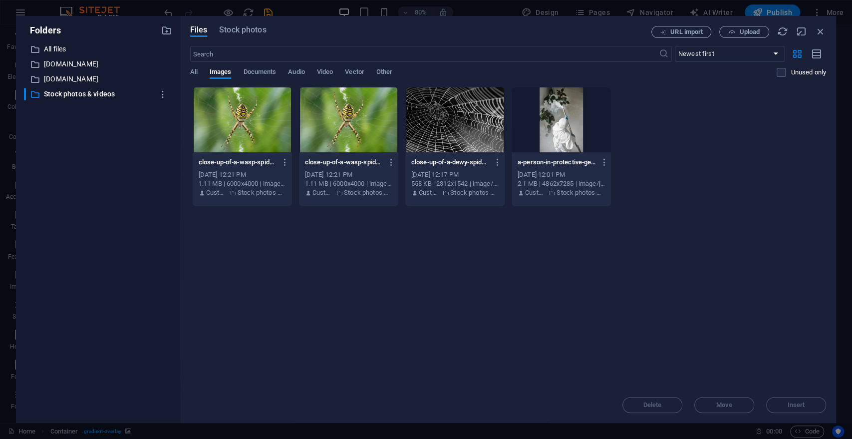
click at [567, 139] on div at bounding box center [561, 119] width 99 height 65
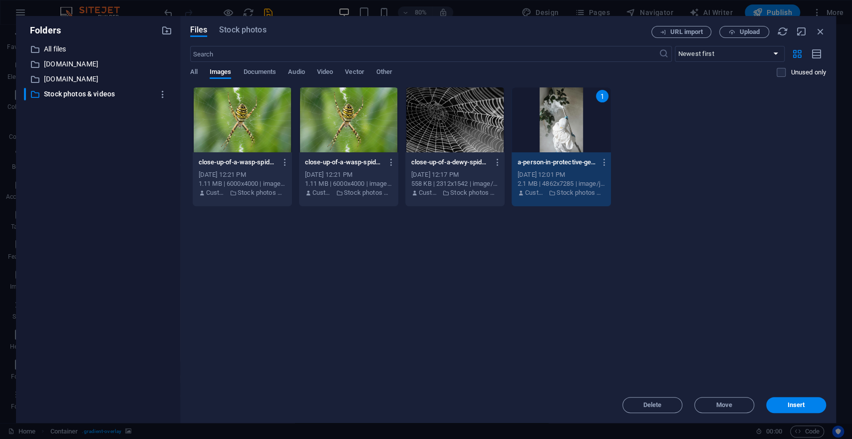
click at [567, 139] on div "1" at bounding box center [561, 119] width 99 height 65
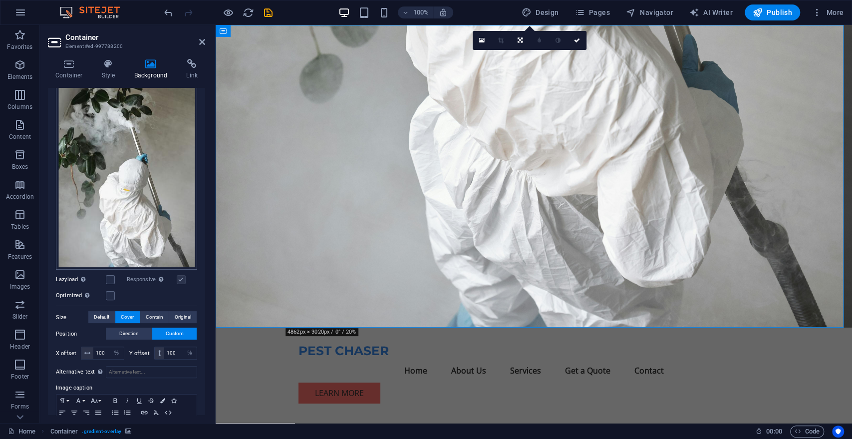
scroll to position [116, 0]
click at [176, 350] on input "100" at bounding box center [180, 353] width 32 height 12
type input "1"
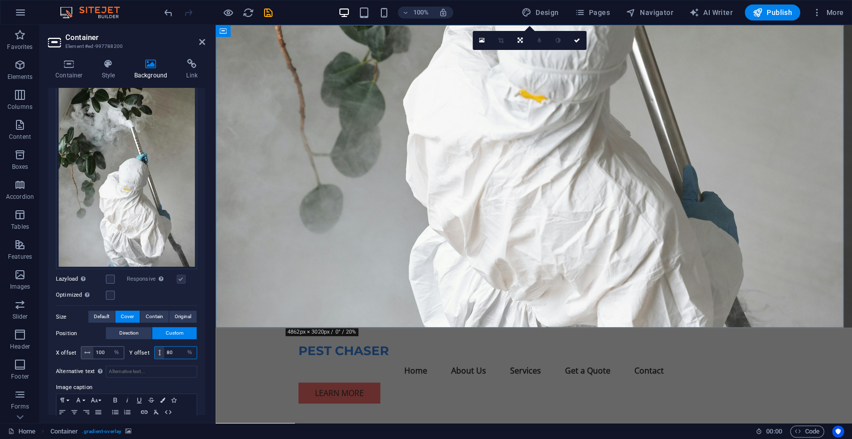
type input "80"
click at [106, 351] on input "100" at bounding box center [108, 353] width 30 height 12
type input "1"
type input "80"
click at [204, 423] on div "Home Container . gradient-overlay 00 : 00 Code" at bounding box center [426, 431] width 852 height 16
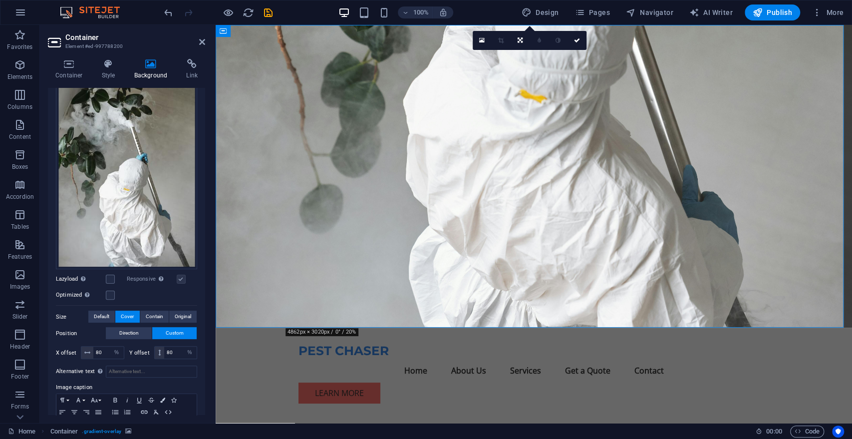
scroll to position [155, 0]
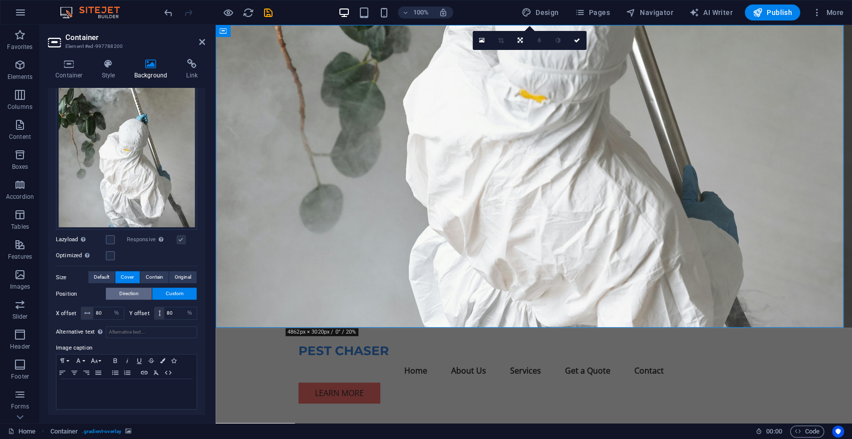
click at [135, 288] on span "Direction" at bounding box center [128, 294] width 19 height 12
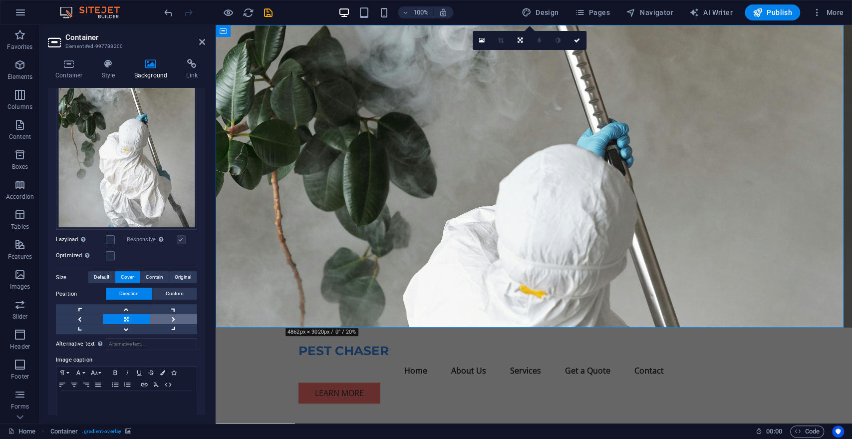
click at [174, 315] on link at bounding box center [173, 319] width 47 height 10
click at [522, 39] on icon at bounding box center [520, 40] width 4 height 6
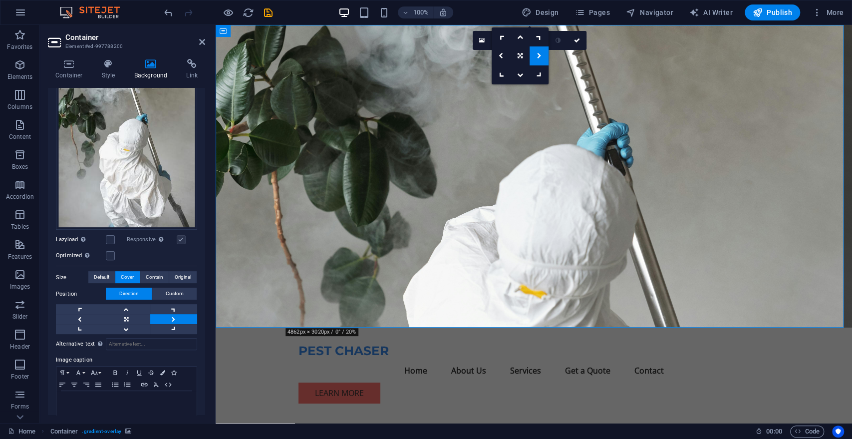
click at [540, 59] on link at bounding box center [539, 55] width 19 height 19
click at [582, 42] on link at bounding box center [577, 40] width 19 height 19
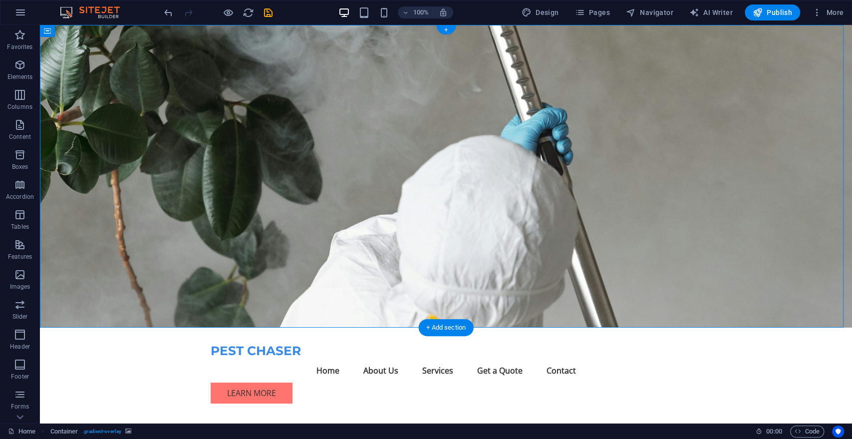
click at [502, 165] on figure at bounding box center [446, 176] width 812 height 303
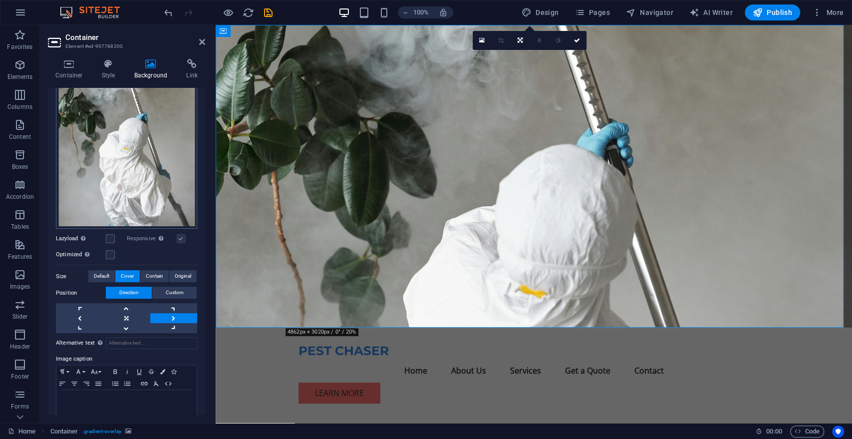
scroll to position [168, 0]
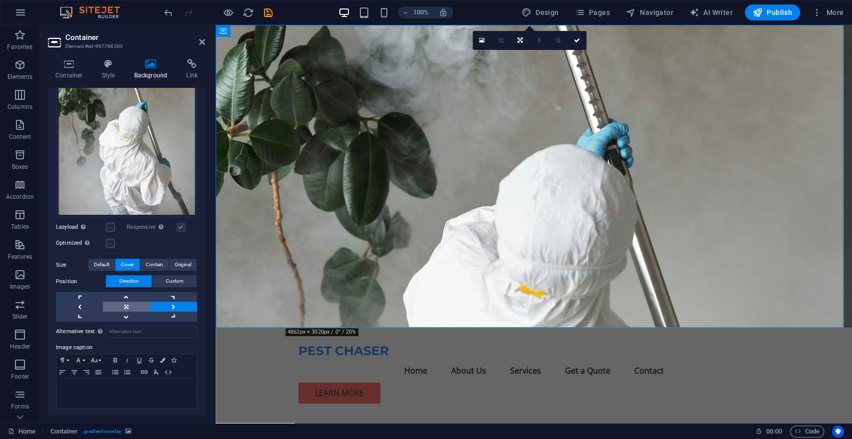
click at [125, 302] on link at bounding box center [126, 307] width 47 height 10
click at [150, 262] on span "Contain" at bounding box center [154, 265] width 17 height 12
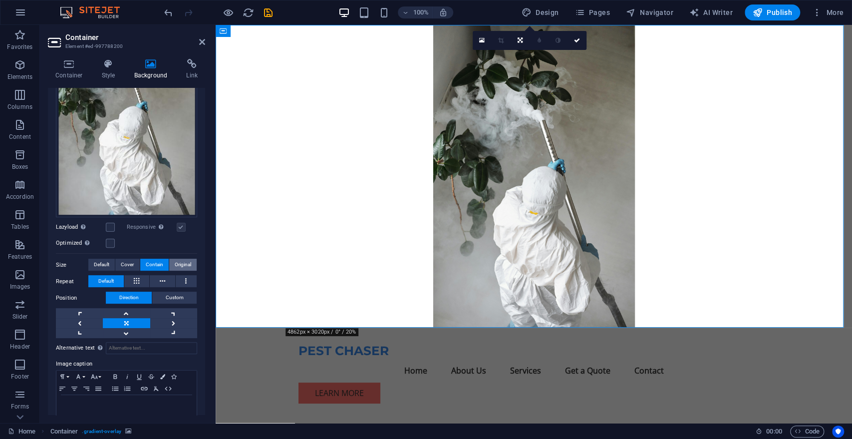
click at [193, 259] on button "Original" at bounding box center [182, 265] width 27 height 12
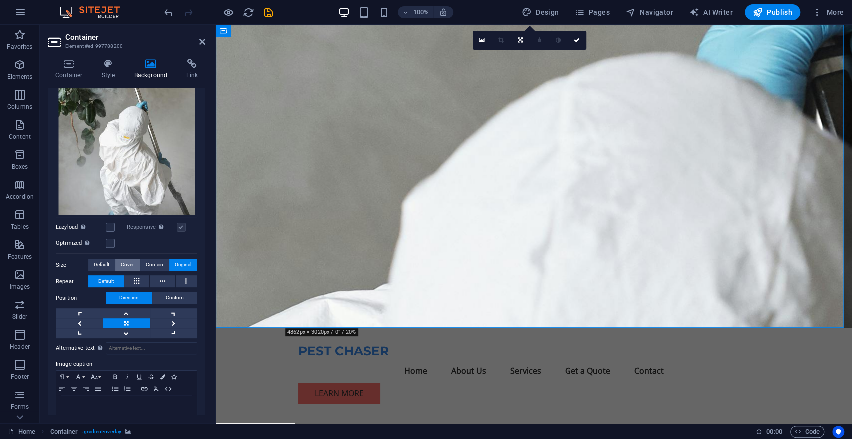
click at [130, 260] on span "Cover" at bounding box center [127, 265] width 13 height 12
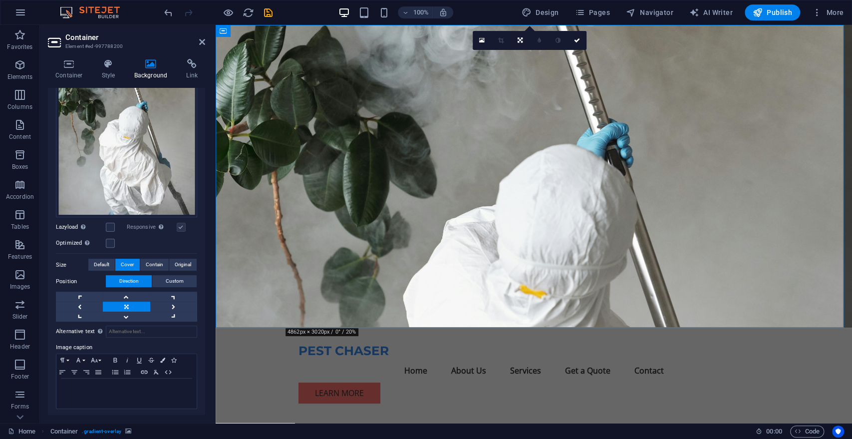
click at [104, 255] on div "Drag files here, click to choose files or select files from Files or our free s…" at bounding box center [126, 163] width 141 height 318
click at [103, 260] on span "Default" at bounding box center [101, 265] width 15 height 12
click at [125, 266] on span "Cover" at bounding box center [127, 265] width 13 height 12
click at [169, 303] on link at bounding box center [173, 307] width 47 height 10
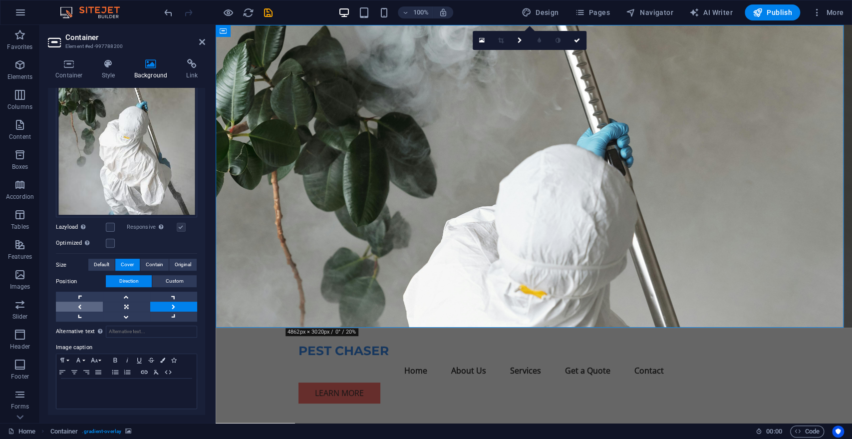
click at [78, 302] on link at bounding box center [79, 307] width 47 height 10
click at [80, 313] on link at bounding box center [79, 317] width 47 height 10
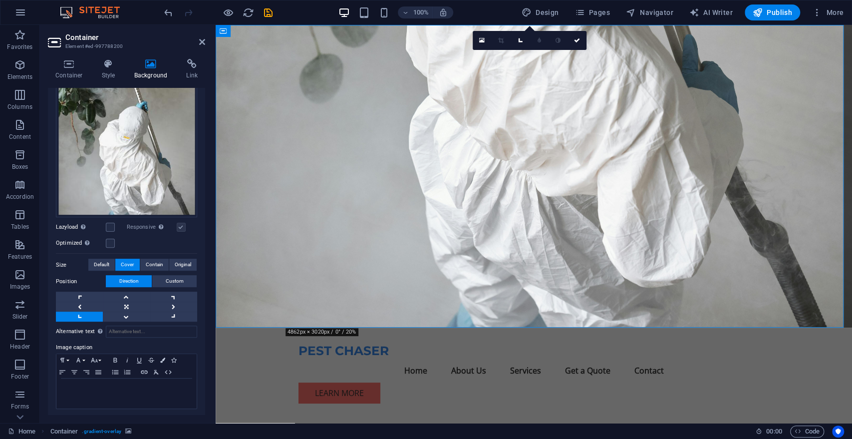
click at [80, 313] on link at bounding box center [79, 317] width 47 height 10
click at [173, 292] on link at bounding box center [173, 297] width 47 height 10
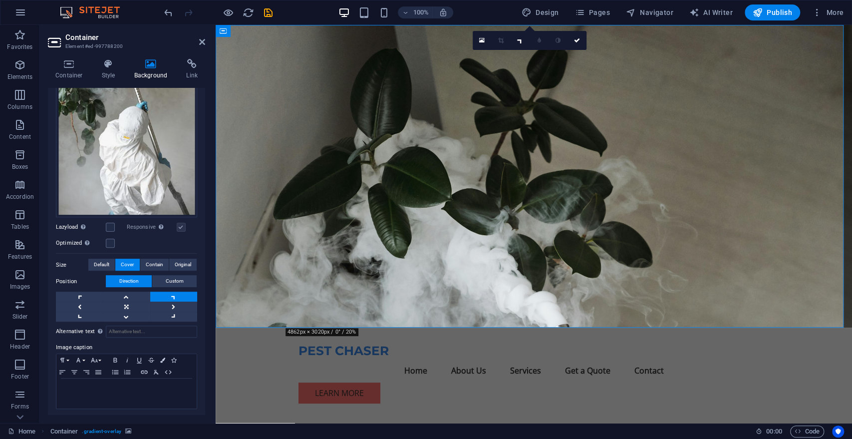
click at [173, 292] on link at bounding box center [173, 297] width 47 height 10
click at [171, 312] on link at bounding box center [173, 317] width 47 height 10
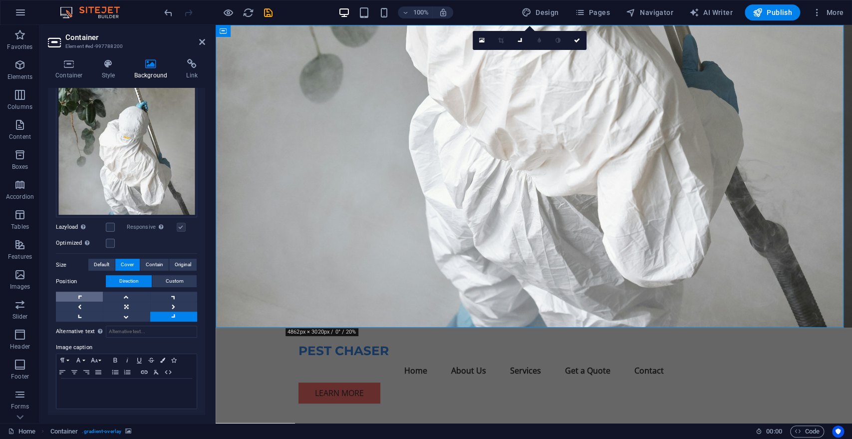
click at [75, 293] on link at bounding box center [79, 297] width 47 height 10
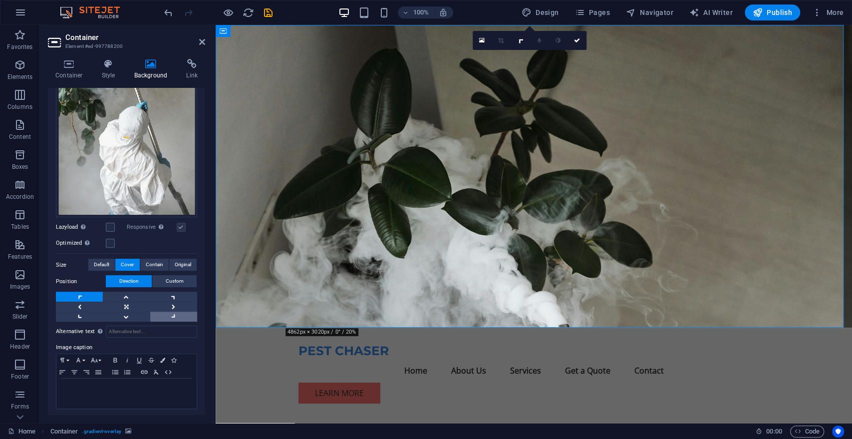
click at [171, 313] on link at bounding box center [173, 317] width 47 height 10
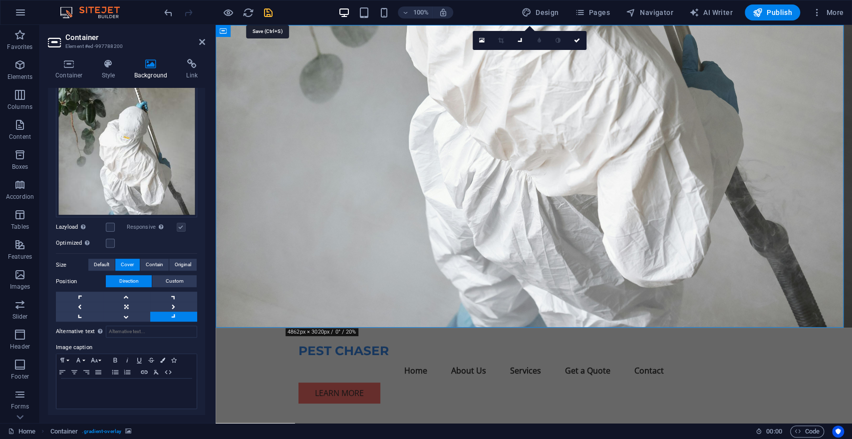
click at [269, 15] on icon "save" at bounding box center [268, 12] width 11 height 11
checkbox input "false"
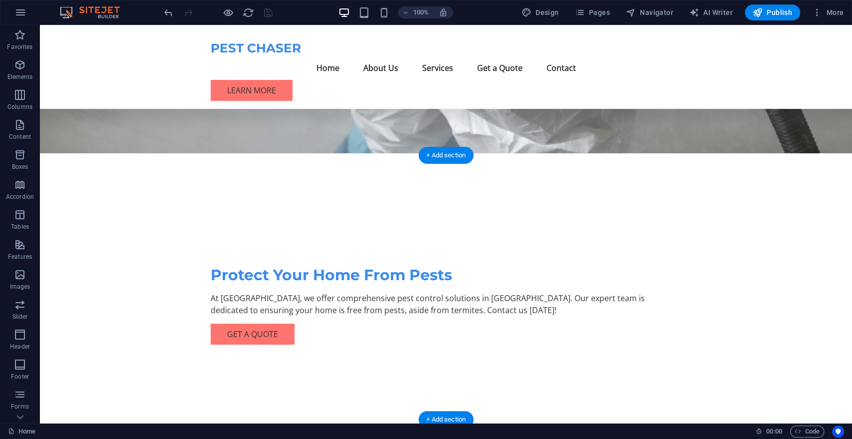
scroll to position [176, 0]
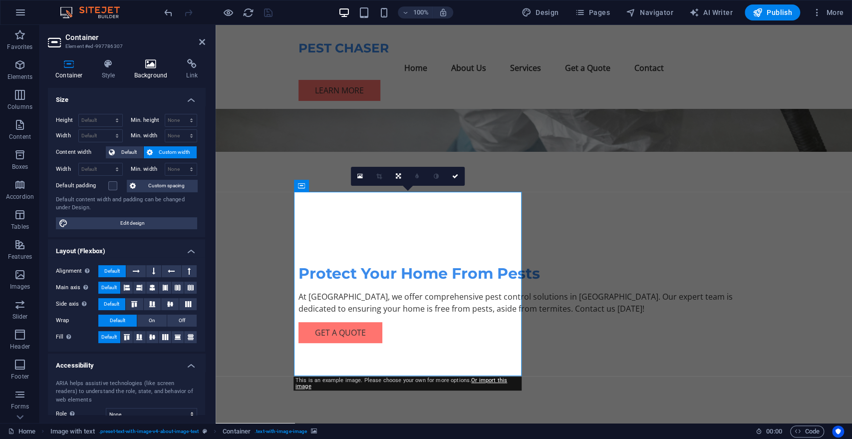
click at [153, 62] on icon at bounding box center [151, 64] width 48 height 10
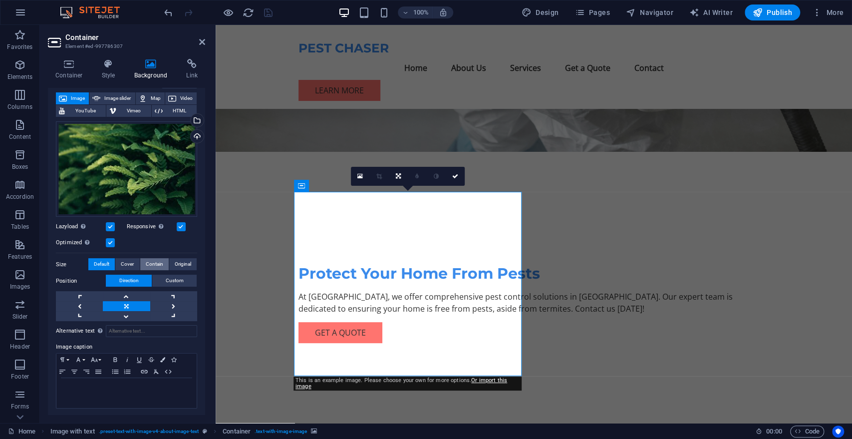
scroll to position [55, 0]
click at [163, 179] on div "Drag files here, click to choose files or select files from Files or our free s…" at bounding box center [126, 169] width 141 height 96
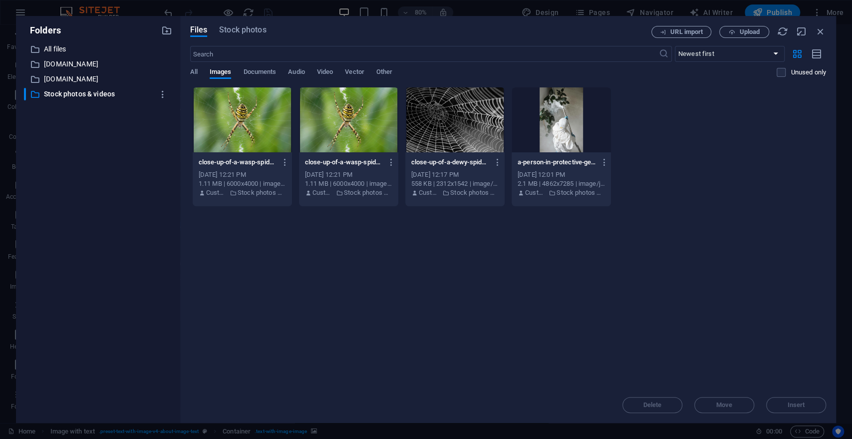
click at [444, 144] on div at bounding box center [454, 119] width 99 height 65
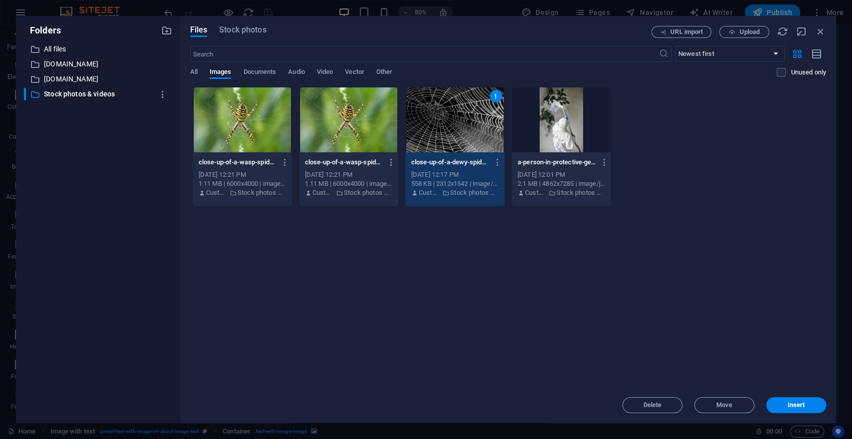
click at [444, 144] on div "1" at bounding box center [454, 119] width 99 height 65
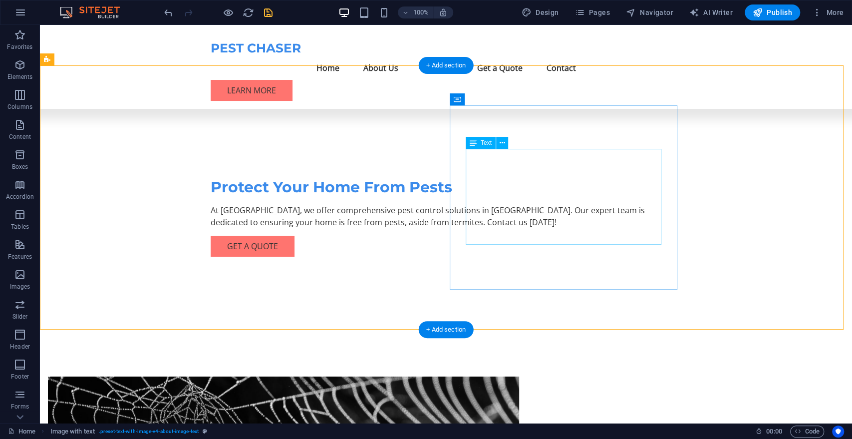
scroll to position [262, 0]
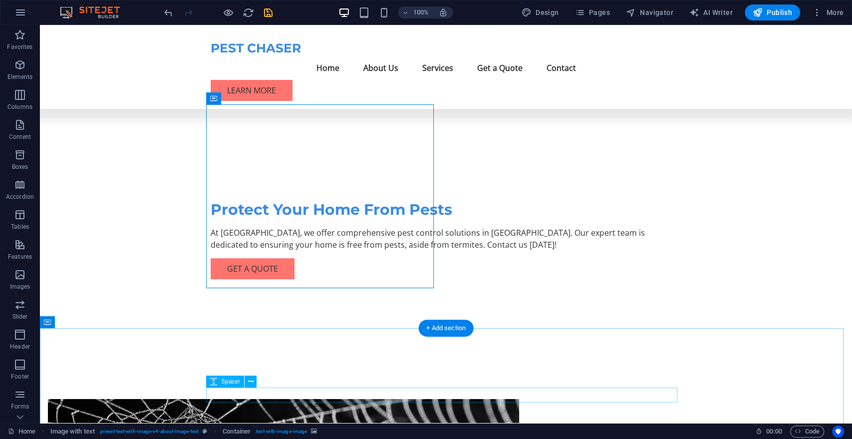
scroll to position [277, 0]
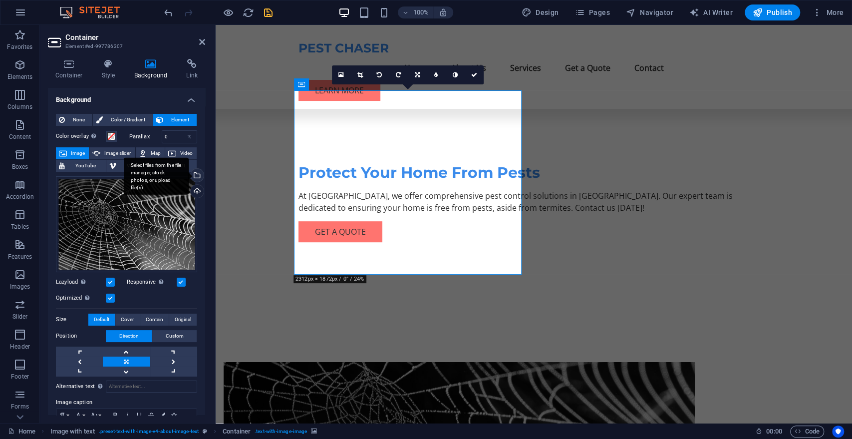
click at [192, 171] on div "Select files from the file manager, stock photos, or upload file(s)" at bounding box center [196, 176] width 15 height 15
